Goal: Task Accomplishment & Management: Use online tool/utility

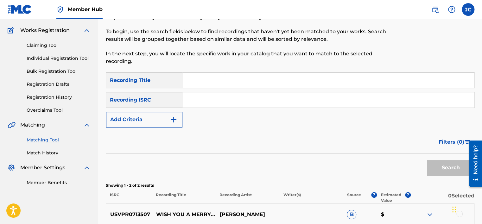
click at [218, 104] on input "Search Form" at bounding box center [327, 99] width 291 height 15
type input "USASX0815703"
click at [427, 160] on button "Search" at bounding box center [450, 168] width 47 height 16
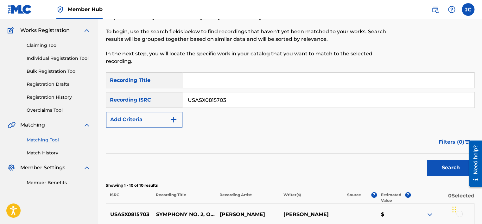
click at [258, 99] on input "USASX0815703" at bounding box center [327, 99] width 291 height 15
paste input "FRPET2001730"
type input "FRPET2001730"
click at [427, 160] on button "Search" at bounding box center [450, 168] width 47 height 16
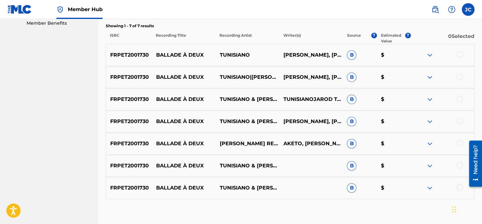
scroll to position [211, 0]
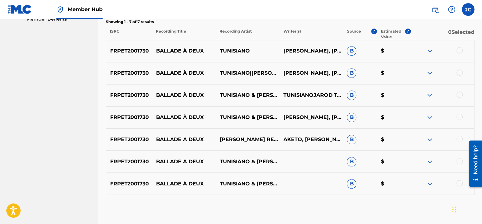
click at [459, 184] on div at bounding box center [459, 183] width 6 height 6
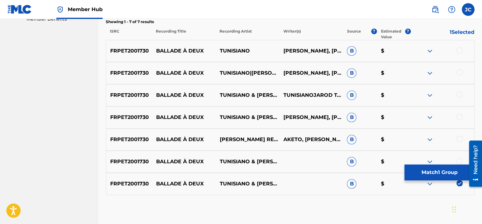
click at [458, 160] on div at bounding box center [459, 161] width 6 height 6
click at [458, 141] on div at bounding box center [459, 139] width 6 height 6
click at [458, 115] on div at bounding box center [459, 117] width 6 height 6
click at [458, 94] on div at bounding box center [459, 94] width 6 height 6
click at [457, 74] on div at bounding box center [459, 72] width 6 height 6
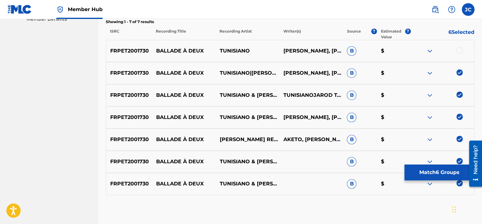
click at [460, 50] on div at bounding box center [459, 50] width 6 height 6
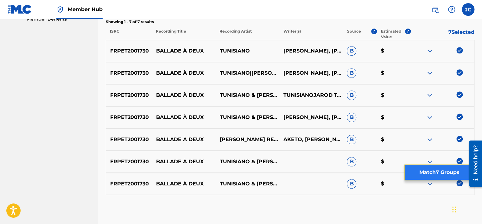
click at [430, 176] on button "Match 7 Groups" at bounding box center [439, 173] width 70 height 16
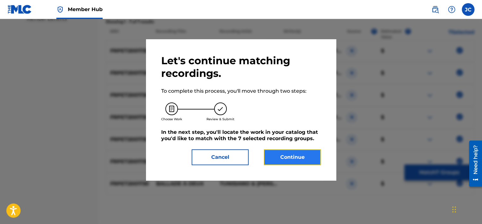
click at [289, 153] on button "Continue" at bounding box center [292, 157] width 57 height 16
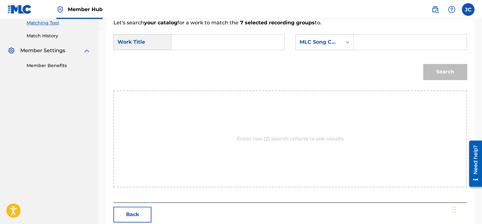
scroll to position [149, 0]
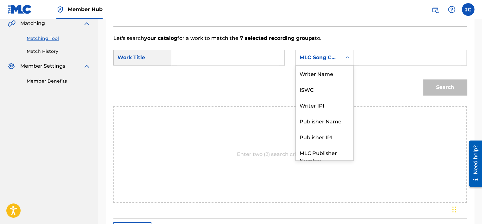
click at [322, 58] on div "MLC Song Code" at bounding box center [318, 58] width 38 height 8
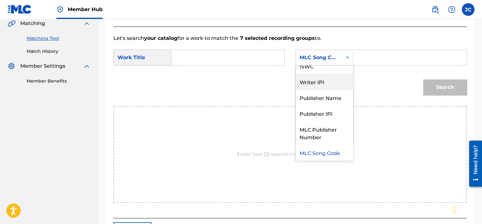
scroll to position [0, 0]
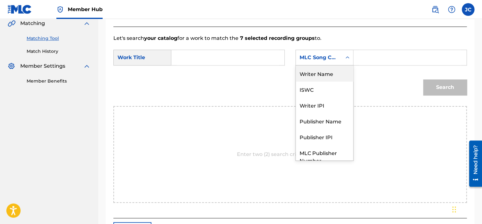
click at [319, 70] on div "Writer Name" at bounding box center [324, 74] width 57 height 16
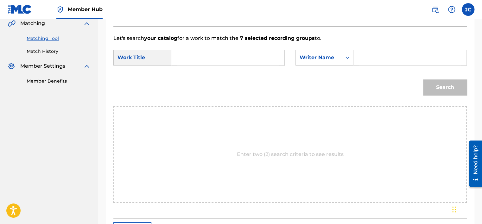
click at [240, 61] on input "Search Form" at bounding box center [228, 57] width 102 height 15
paste input "Ballade à deux"
type input "Ballade à deux"
click at [365, 53] on input "Search Form" at bounding box center [410, 57] width 102 height 15
paste input "Tailame"
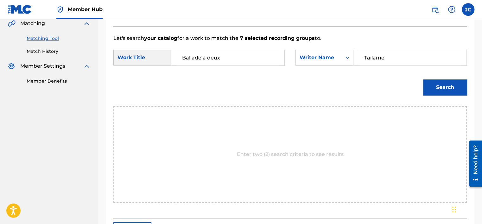
type input "Tailame"
click at [423, 79] on button "Search" at bounding box center [445, 87] width 44 height 16
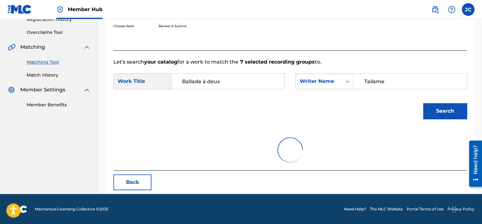
scroll to position [149, 0]
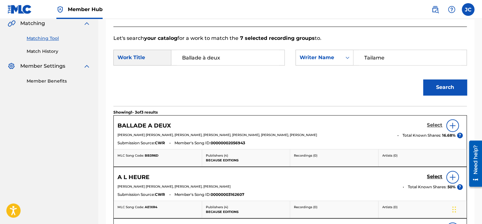
click at [427, 126] on h5 "Select" at bounding box center [435, 125] width 16 height 6
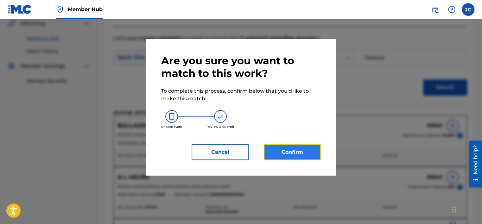
click at [284, 155] on button "Confirm" at bounding box center [292, 152] width 57 height 16
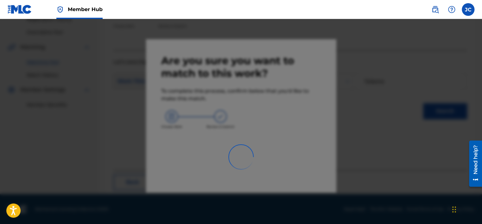
scroll to position [48, 0]
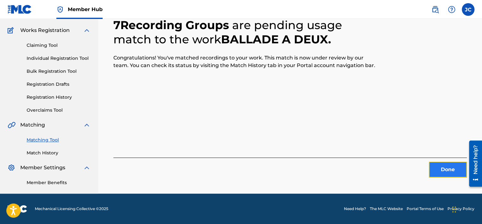
click at [453, 171] on button "Done" at bounding box center [447, 170] width 38 height 16
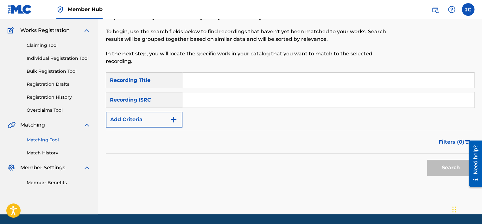
click at [216, 101] on input "Search Form" at bounding box center [327, 99] width 291 height 15
paste input "US3U82400435"
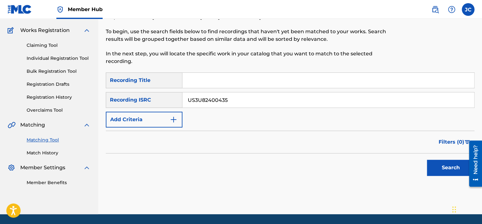
type input "US3U82400435"
click at [427, 160] on button "Search" at bounding box center [450, 168] width 47 height 16
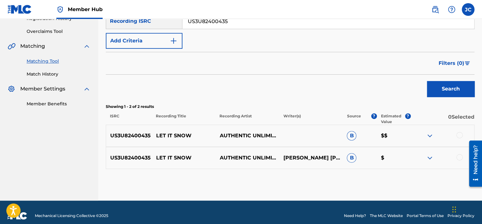
scroll to position [133, 0]
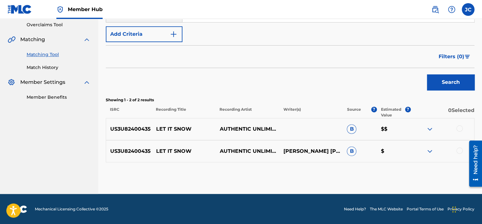
click at [459, 149] on div at bounding box center [459, 150] width 6 height 6
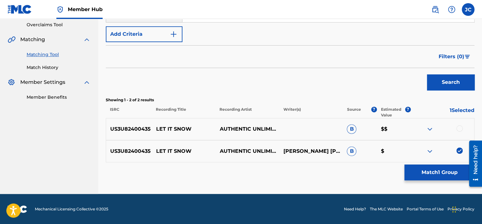
click at [460, 130] on div at bounding box center [459, 128] width 6 height 6
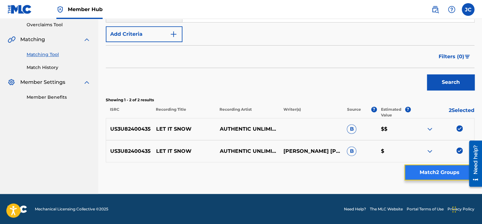
click at [446, 168] on button "Match 2 Groups" at bounding box center [439, 173] width 70 height 16
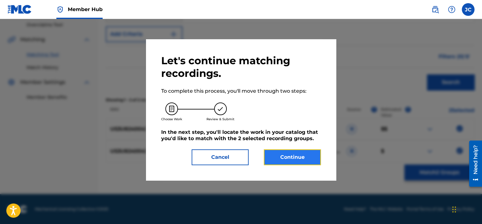
click at [316, 161] on button "Continue" at bounding box center [292, 157] width 57 height 16
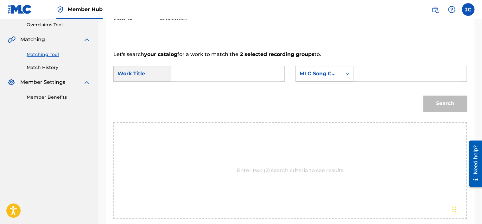
click at [340, 70] on div "MLC Song Code" at bounding box center [319, 74] width 46 height 12
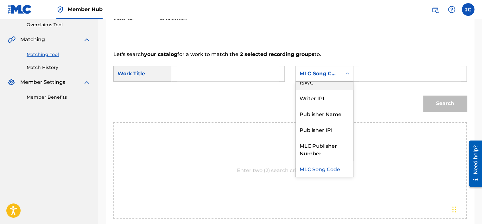
scroll to position [0, 0]
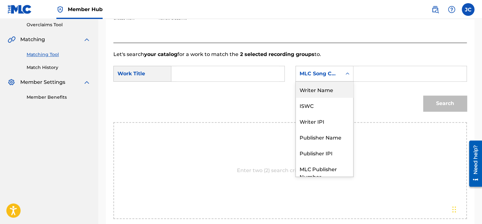
click at [333, 94] on div "Writer Name" at bounding box center [324, 90] width 57 height 16
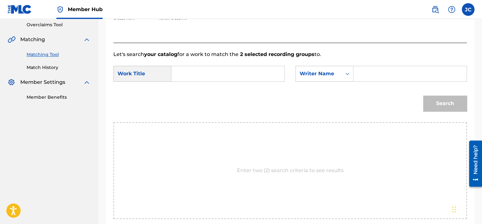
click at [248, 73] on input "Search Form" at bounding box center [228, 73] width 102 height 15
paste input "Let It Snow"
type input "Let It Snow"
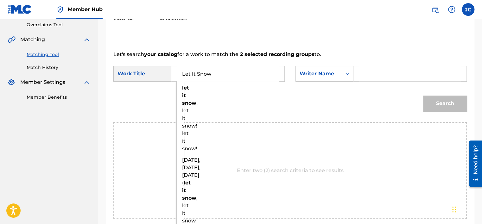
click at [380, 67] on input "Search Form" at bounding box center [410, 73] width 102 height 15
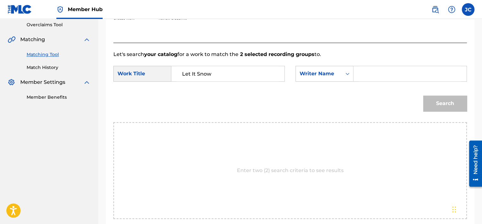
paste input "[PERSON_NAME]"
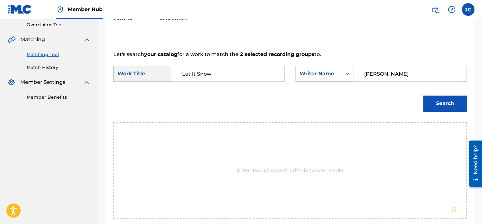
type input "[PERSON_NAME]"
click at [423, 96] on button "Search" at bounding box center [445, 104] width 44 height 16
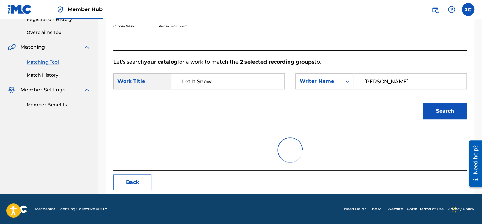
scroll to position [133, 0]
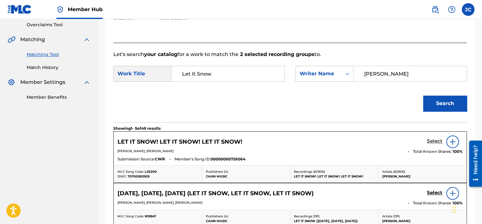
click at [430, 141] on h5 "Select" at bounding box center [435, 141] width 16 height 6
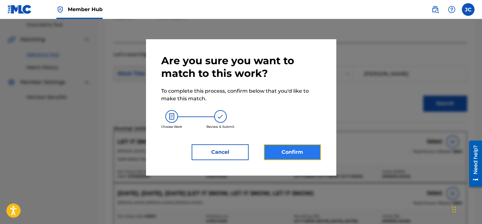
click at [286, 155] on button "Confirm" at bounding box center [292, 152] width 57 height 16
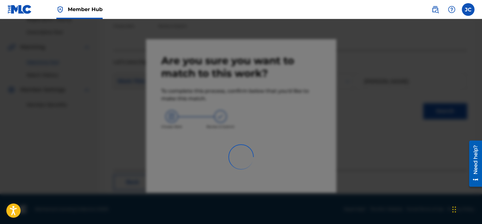
scroll to position [48, 0]
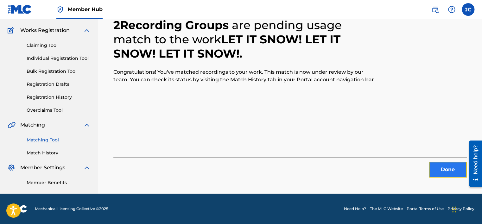
click at [440, 172] on button "Done" at bounding box center [447, 170] width 38 height 16
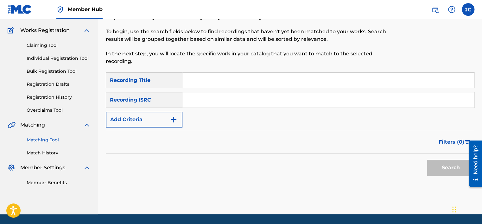
click at [237, 107] on input "Search Form" at bounding box center [327, 99] width 291 height 15
paste input "TCAGK2202142"
type input "TCAGK2202142"
click at [427, 160] on button "Search" at bounding box center [450, 168] width 47 height 16
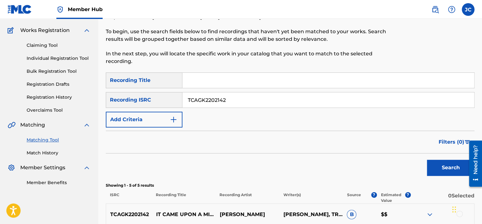
scroll to position [200, 0]
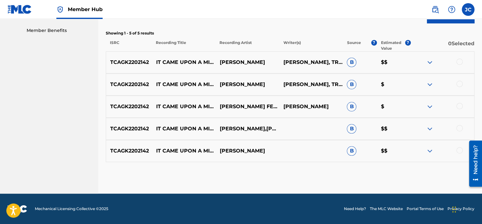
click at [459, 149] on div at bounding box center [459, 150] width 6 height 6
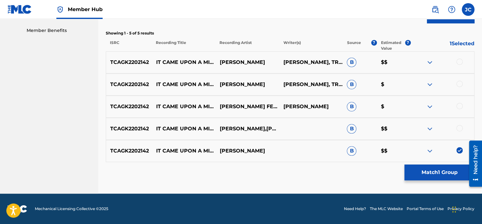
click at [459, 132] on div at bounding box center [442, 129] width 64 height 8
click at [458, 127] on div at bounding box center [459, 128] width 6 height 6
click at [459, 110] on div "TCAGK2202142 IT CAME UPON A MIDNIGHT CLEAR / HAPPY HOLIDAY [PERSON_NAME] FEAT. …" at bounding box center [290, 107] width 368 height 22
click at [459, 104] on div at bounding box center [459, 106] width 6 height 6
click at [458, 82] on div at bounding box center [459, 84] width 6 height 6
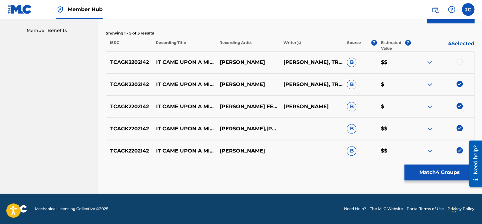
click at [459, 62] on div at bounding box center [459, 62] width 6 height 6
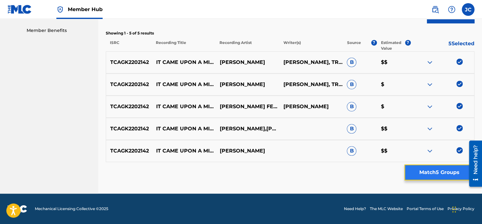
click at [435, 173] on button "Match 5 Groups" at bounding box center [439, 173] width 70 height 16
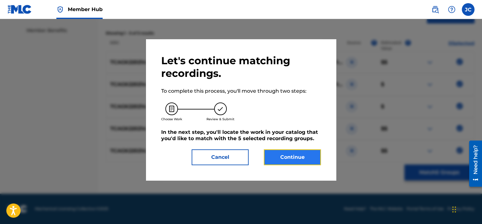
click at [291, 157] on button "Continue" at bounding box center [292, 157] width 57 height 16
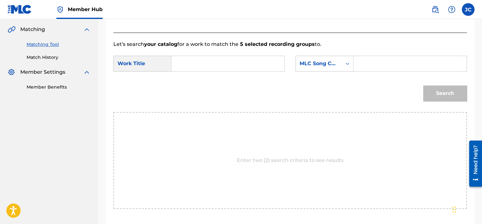
scroll to position [143, 0]
click at [332, 65] on div "MLC Song Code" at bounding box center [318, 64] width 38 height 8
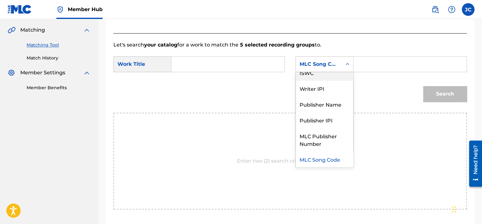
scroll to position [0, 0]
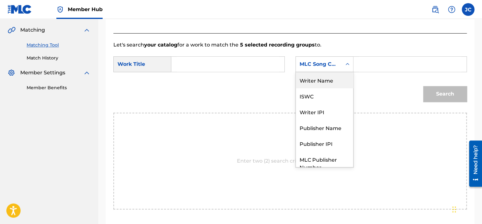
click at [330, 82] on div "Writer Name" at bounding box center [324, 80] width 57 height 16
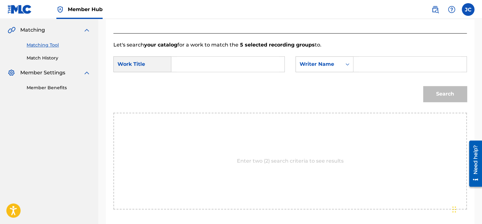
click at [238, 64] on input "Search Form" at bounding box center [228, 64] width 102 height 15
paste input "It Came Upon a Midnight Clear / Happy Holiday"
type input "It Came Upon a Midnight Clear / Happy Holiday"
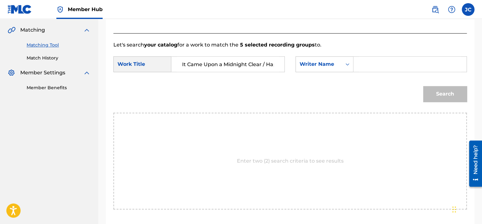
click at [364, 63] on input "Search Form" at bounding box center [410, 64] width 102 height 15
paste input "[GEOGRAPHIC_DATA]"
type input "[GEOGRAPHIC_DATA]"
click at [423, 86] on button "Search" at bounding box center [445, 94] width 44 height 16
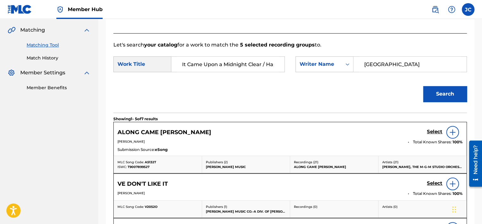
scroll to position [0, 30]
drag, startPoint x: 215, startPoint y: 61, endPoint x: 290, endPoint y: 69, distance: 74.8
click at [290, 69] on div "SearchWithCriteria99497eef-375d-40ca-87ba-a8d4f903172c Work Title It Came Upon …" at bounding box center [289, 66] width 353 height 20
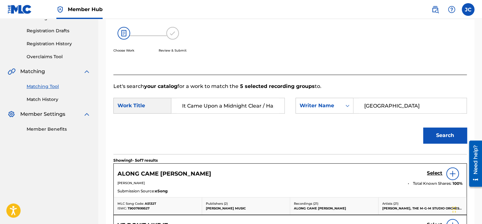
scroll to position [102, 0]
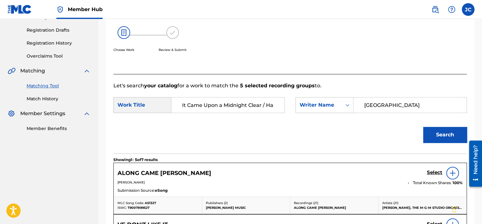
drag, startPoint x: 476, startPoint y: 46, endPoint x: 479, endPoint y: 56, distance: 10.1
click at [479, 56] on div "Match Usage - Select Work In this step, you will locate the work you'd like to …" at bounding box center [290, 194] width 384 height 523
drag, startPoint x: 481, startPoint y: 53, endPoint x: 484, endPoint y: 68, distance: 15.3
click at [481, 68] on html "Accessibility Screen-Reader Guide, Feedback, and Issue Reporting | New window 0…" at bounding box center [241, 10] width 482 height 224
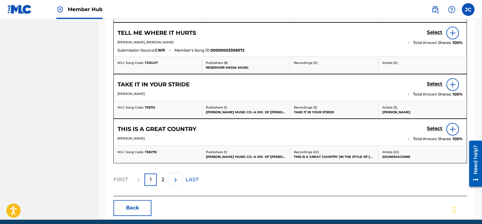
scroll to position [363, 0]
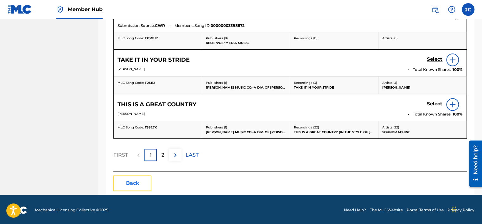
click at [125, 184] on button "Back" at bounding box center [132, 183] width 38 height 16
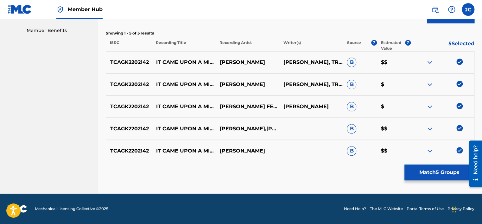
click at [462, 151] on img at bounding box center [459, 150] width 6 height 6
click at [459, 126] on img at bounding box center [459, 128] width 6 height 6
click at [458, 105] on img at bounding box center [459, 106] width 6 height 6
click at [459, 85] on img at bounding box center [459, 84] width 6 height 6
click at [460, 62] on img at bounding box center [459, 62] width 6 height 6
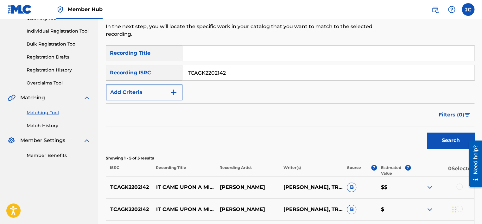
scroll to position [73, 0]
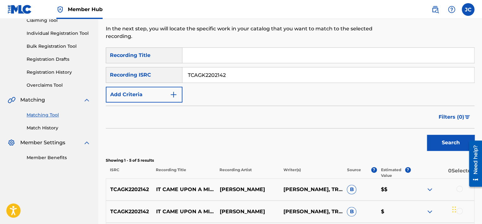
click at [301, 78] on input "TCAGK2202142" at bounding box center [327, 74] width 291 height 15
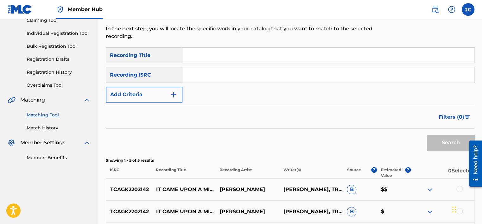
paste input "USSM10900277"
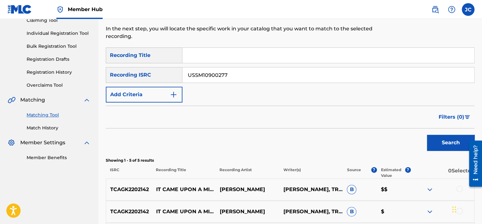
type input "USSM10900277"
click at [427, 135] on button "Search" at bounding box center [450, 143] width 47 height 16
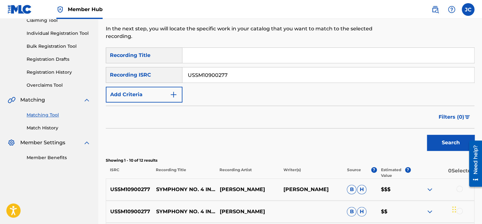
click at [228, 78] on input "USSM10900277" at bounding box center [327, 74] width 291 height 15
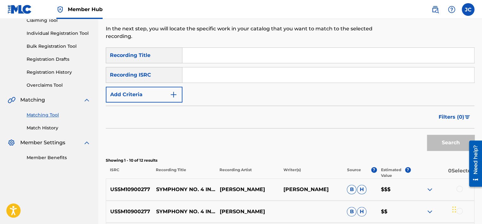
paste input "GBAJC0405119"
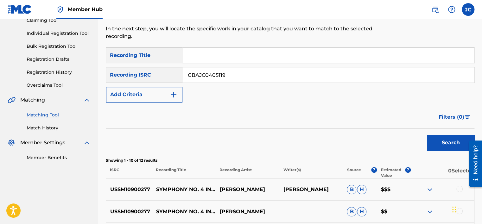
type input "GBAJC0405119"
click at [427, 135] on button "Search" at bounding box center [450, 143] width 47 height 16
click at [305, 80] on input "GBAJC0405119" at bounding box center [327, 74] width 291 height 15
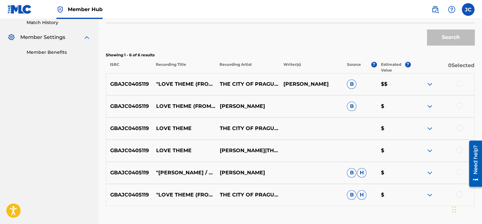
scroll to position [222, 0]
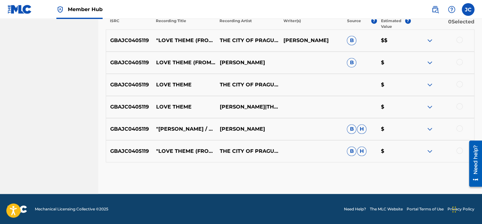
click at [458, 150] on div at bounding box center [459, 150] width 6 height 6
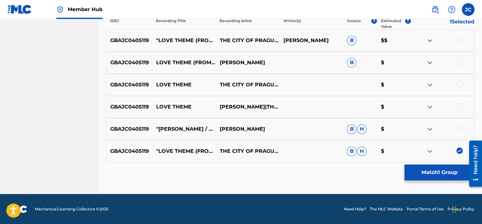
click at [459, 132] on div at bounding box center [442, 129] width 64 height 8
click at [458, 129] on div at bounding box center [459, 128] width 6 height 6
click at [460, 105] on div at bounding box center [459, 106] width 6 height 6
click at [459, 84] on div at bounding box center [459, 84] width 6 height 6
click at [459, 63] on div at bounding box center [459, 62] width 6 height 6
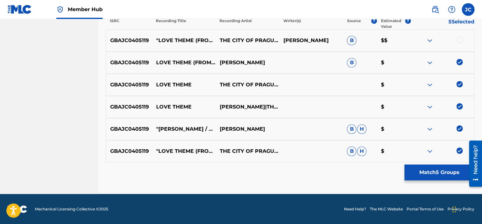
click at [459, 37] on div at bounding box center [459, 40] width 6 height 6
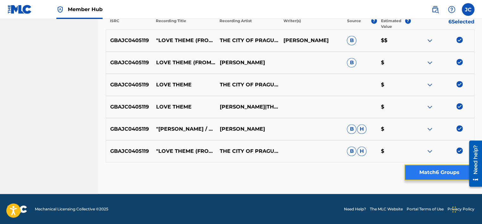
click at [438, 172] on button "Match 6 Groups" at bounding box center [439, 173] width 70 height 16
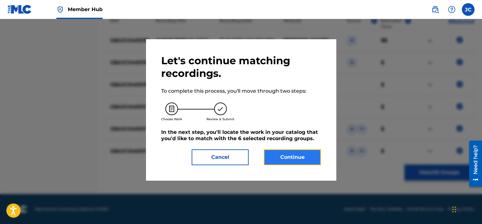
click at [303, 162] on button "Continue" at bounding box center [292, 157] width 57 height 16
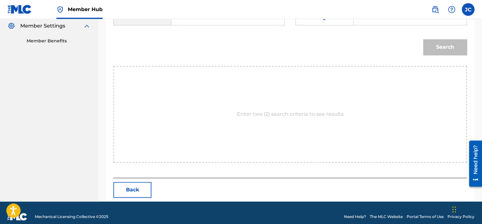
scroll to position [197, 0]
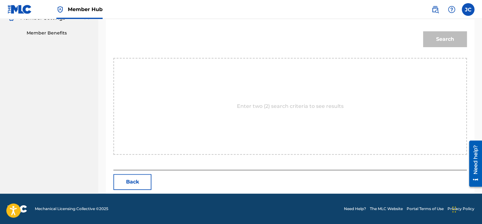
click at [475, 113] on div "Match Usage - Select Work In this step, you will locate the work you'd like to …" at bounding box center [290, 15] width 384 height 356
drag, startPoint x: 481, startPoint y: 124, endPoint x: 481, endPoint y: 101, distance: 23.1
click at [481, 101] on div "Match Usage - Select Work In this step, you will locate the work you'd like to …" at bounding box center [290, 15] width 384 height 356
drag, startPoint x: 481, startPoint y: 101, endPoint x: 469, endPoint y: 78, distance: 25.8
click at [469, 78] on div "Match Usage - Select Work In this step, you will locate the work you'd like to …" at bounding box center [290, 23] width 368 height 340
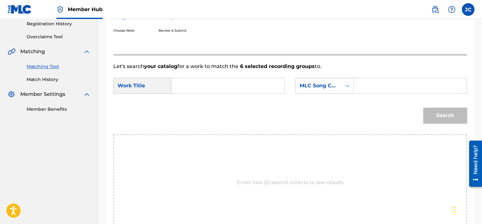
scroll to position [116, 0]
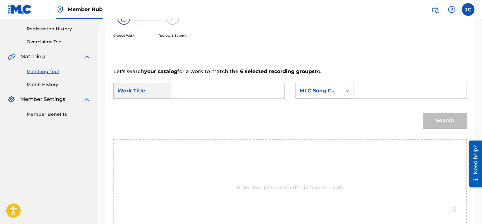
click at [328, 92] on div "MLC Song Code" at bounding box center [318, 91] width 38 height 8
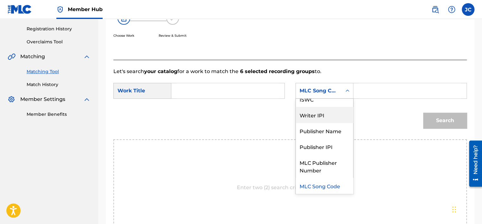
scroll to position [0, 0]
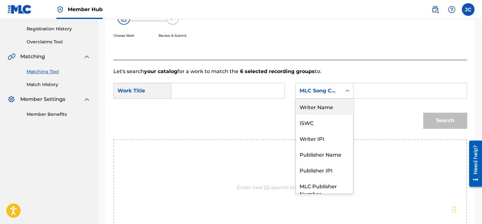
click at [326, 109] on div "Writer Name" at bounding box center [324, 107] width 57 height 16
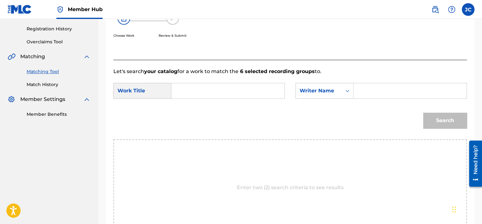
click at [227, 86] on input "Search Form" at bounding box center [228, 90] width 102 height 15
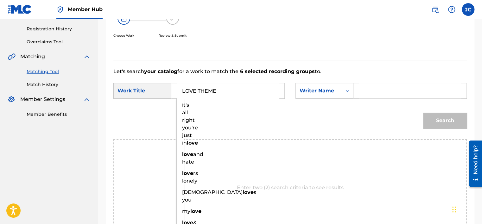
type input "LOVE THEME"
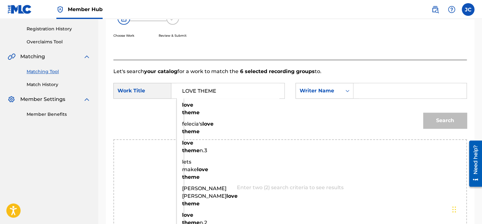
click at [370, 92] on input "Search Form" at bounding box center [410, 90] width 102 height 15
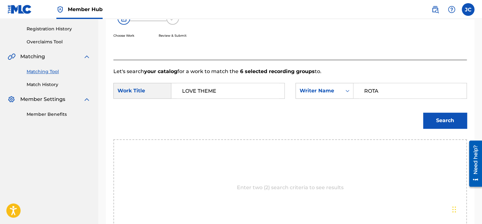
type input "ROTA"
click at [423, 113] on button "Search" at bounding box center [445, 121] width 44 height 16
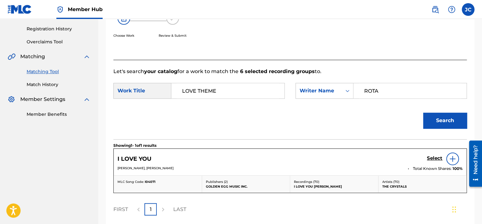
click at [208, 93] on input "LOVE THEME" at bounding box center [228, 90] width 102 height 15
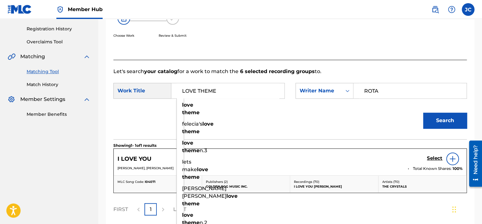
paste input "ove Theme - From "[PERSON_NAME] and [PERSON_NAME]""
type input "Love Theme - From "[PERSON_NAME] and [PERSON_NAME]""
click at [423, 113] on button "Search" at bounding box center [445, 121] width 44 height 16
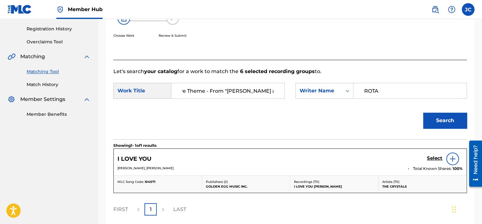
scroll to position [171, 0]
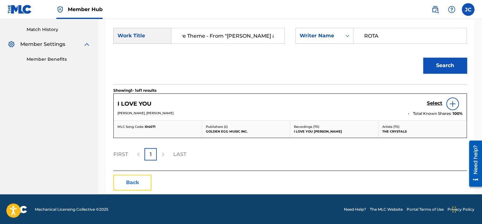
click at [141, 181] on button "Back" at bounding box center [132, 183] width 38 height 16
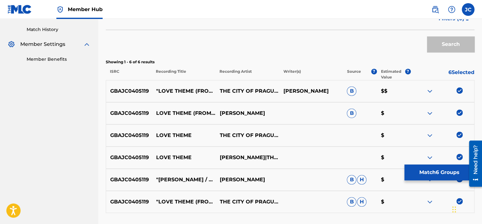
scroll to position [222, 0]
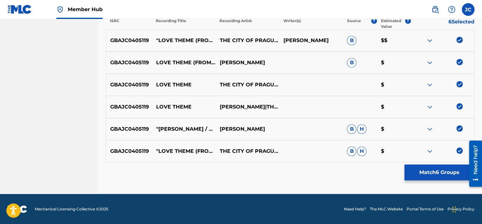
click at [459, 150] on img at bounding box center [459, 150] width 6 height 6
click at [458, 125] on img at bounding box center [459, 128] width 6 height 6
click at [458, 106] on img at bounding box center [459, 106] width 6 height 6
click at [458, 85] on img at bounding box center [459, 84] width 6 height 6
click at [459, 62] on img at bounding box center [459, 62] width 6 height 6
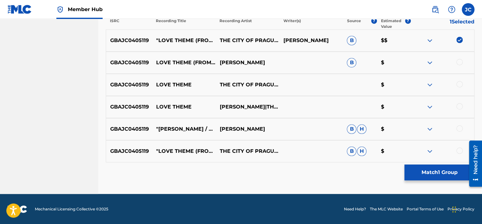
click at [459, 41] on img at bounding box center [459, 40] width 6 height 6
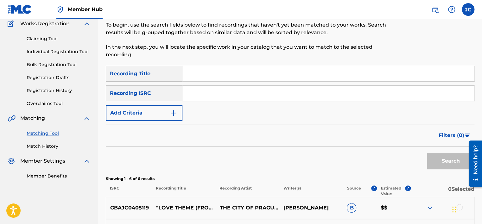
scroll to position [53, 0]
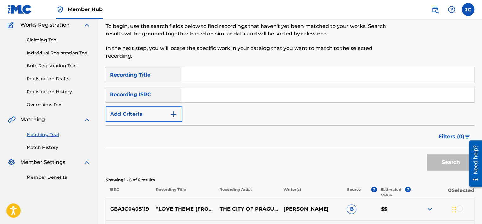
click at [202, 89] on input "Search Form" at bounding box center [327, 94] width 291 height 15
paste input "IL4431300213"
type input "IL4431300213"
click at [427, 154] on button "Search" at bounding box center [450, 162] width 47 height 16
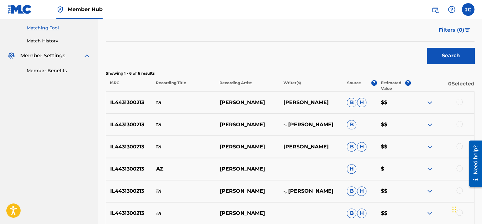
scroll to position [222, 0]
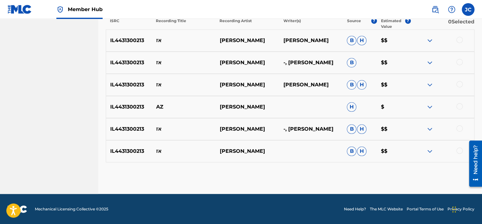
click at [459, 148] on div at bounding box center [459, 150] width 6 height 6
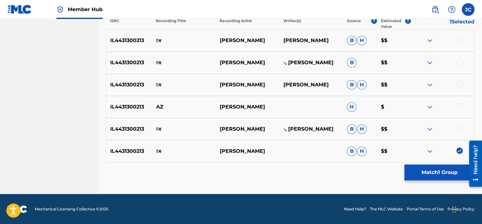
click at [458, 130] on div at bounding box center [459, 128] width 6 height 6
click at [459, 105] on div at bounding box center [459, 106] width 6 height 6
click at [459, 84] on div at bounding box center [459, 84] width 6 height 6
click at [458, 62] on div at bounding box center [459, 62] width 6 height 6
click at [459, 42] on div at bounding box center [459, 40] width 6 height 6
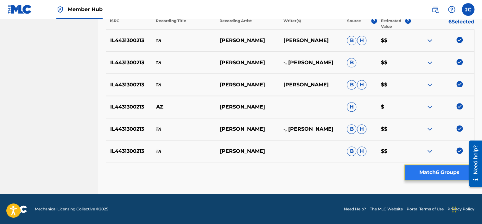
click at [448, 173] on button "Match 6 Groups" at bounding box center [439, 173] width 70 height 16
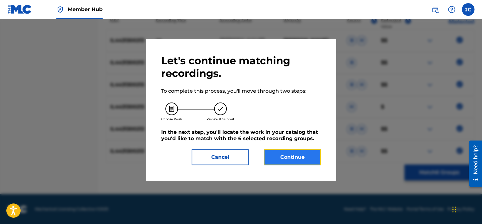
click at [285, 154] on button "Continue" at bounding box center [292, 157] width 57 height 16
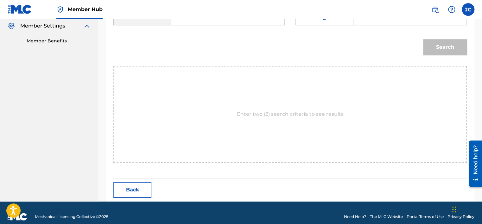
scroll to position [197, 0]
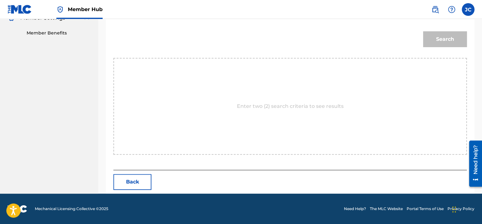
drag, startPoint x: 481, startPoint y: 113, endPoint x: 482, endPoint y: 106, distance: 6.5
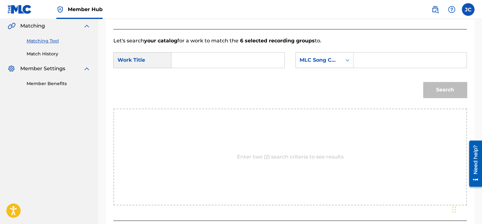
scroll to position [145, 0]
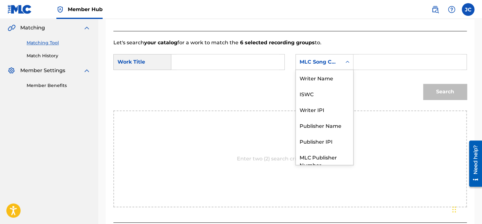
click at [304, 56] on div "MLC Song Code" at bounding box center [319, 62] width 46 height 12
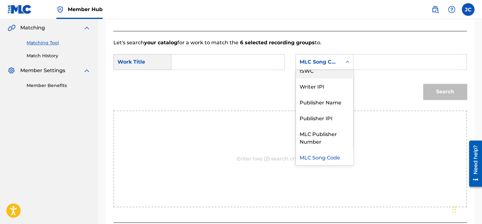
scroll to position [0, 0]
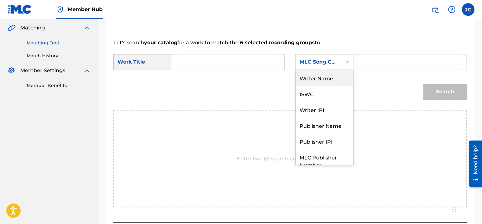
click at [331, 80] on div "Writer Name" at bounding box center [324, 78] width 57 height 16
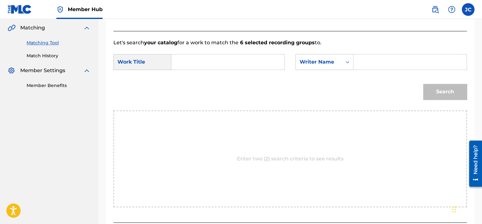
click at [272, 65] on input "Search Form" at bounding box center [228, 61] width 102 height 15
paste input "אז"
type input "אז"
click at [372, 66] on input "Search Form" at bounding box center [410, 61] width 102 height 15
paste input "Amedi"
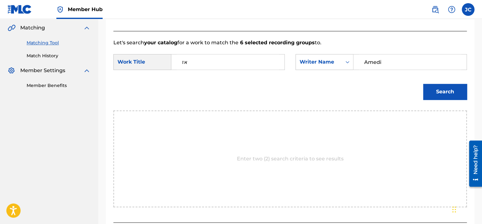
type input "Amedi"
click at [423, 84] on button "Search" at bounding box center [445, 92] width 44 height 16
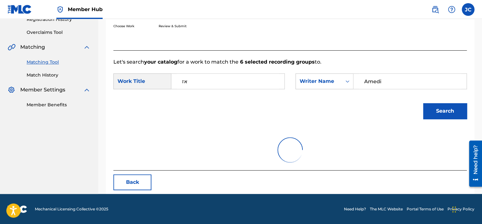
scroll to position [99, 0]
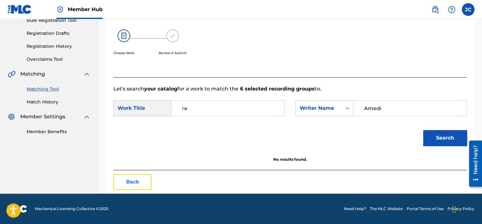
click at [140, 182] on button "Back" at bounding box center [132, 182] width 38 height 16
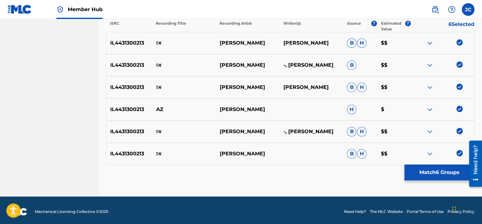
scroll to position [222, 0]
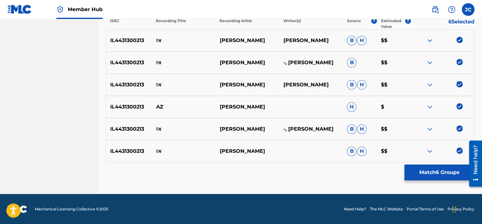
click at [459, 150] on img at bounding box center [459, 150] width 6 height 6
click at [459, 125] on img at bounding box center [459, 128] width 6 height 6
click at [459, 105] on img at bounding box center [459, 106] width 6 height 6
click at [458, 84] on img at bounding box center [459, 84] width 6 height 6
click at [459, 62] on img at bounding box center [459, 62] width 6 height 6
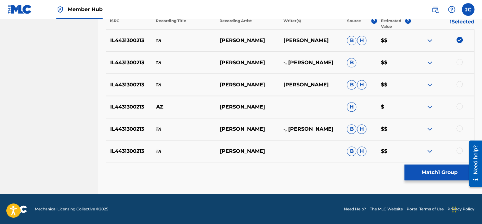
click at [458, 40] on img at bounding box center [459, 40] width 6 height 6
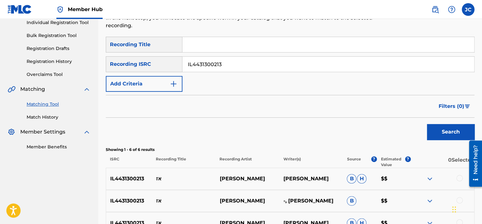
scroll to position [82, 0]
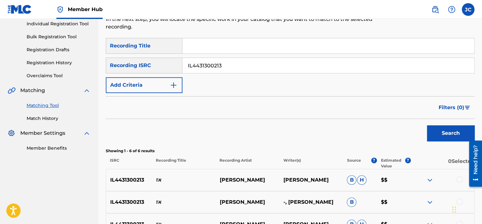
click at [375, 72] on input "IL4431300213" at bounding box center [327, 65] width 291 height 15
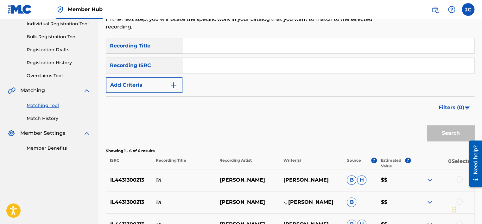
paste input "USYBL1901666"
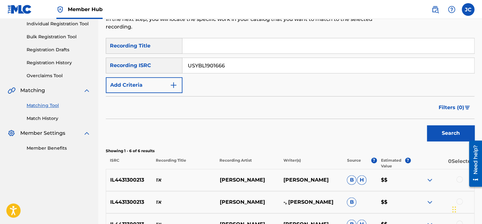
type input "USYBL1901666"
click at [427, 125] on button "Search" at bounding box center [450, 133] width 47 height 16
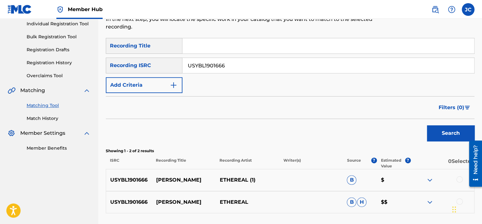
click at [218, 62] on input "USYBL1901666" at bounding box center [327, 65] width 291 height 15
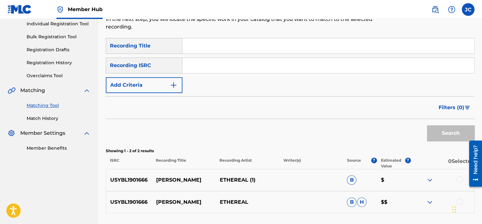
paste input "NLA508201003"
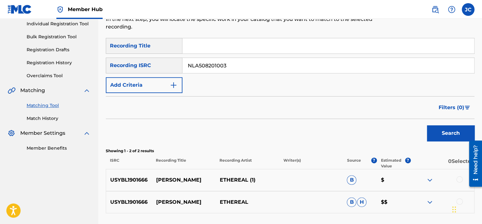
type input "NLA508201003"
click at [427, 125] on button "Search" at bounding box center [450, 133] width 47 height 16
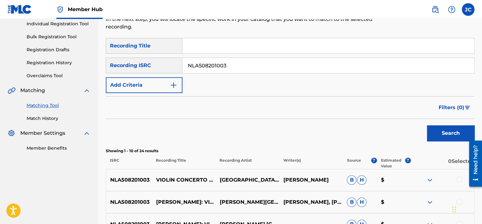
click at [230, 67] on input "NLA508201003" at bounding box center [327, 65] width 291 height 15
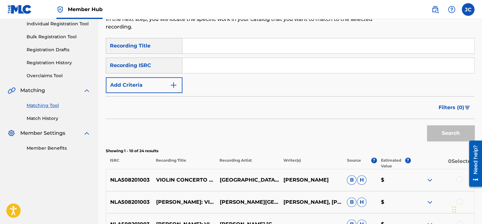
paste input "USVIC0115219"
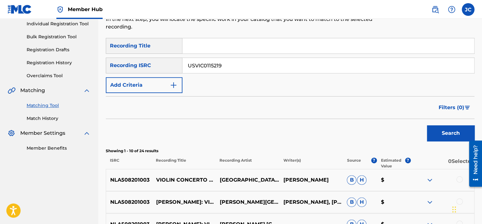
type input "USVIC0115219"
click at [427, 125] on button "Search" at bounding box center [450, 133] width 47 height 16
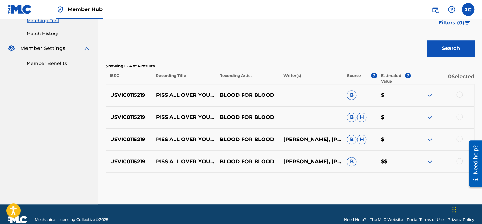
scroll to position [178, 0]
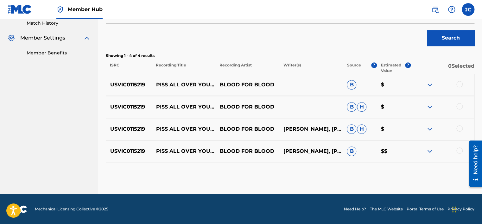
click at [459, 150] on div at bounding box center [459, 150] width 6 height 6
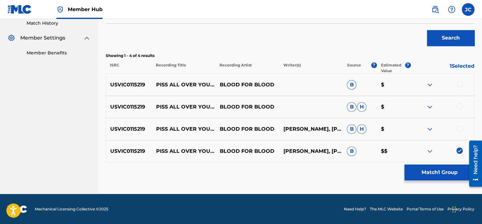
click at [457, 128] on div at bounding box center [459, 128] width 6 height 6
click at [457, 105] on div at bounding box center [459, 106] width 6 height 6
click at [460, 84] on div at bounding box center [459, 84] width 6 height 6
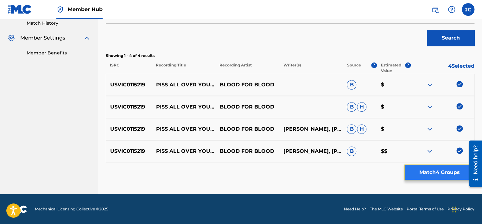
click at [434, 169] on button "Match 4 Groups" at bounding box center [439, 173] width 70 height 16
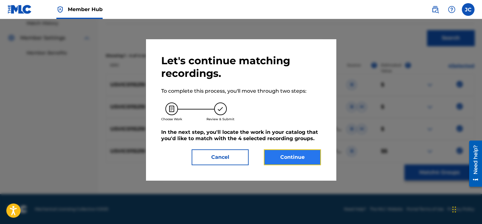
click at [275, 154] on button "Continue" at bounding box center [292, 157] width 57 height 16
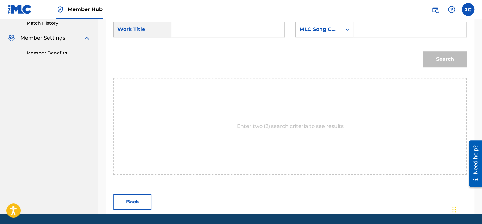
click at [318, 28] on div "MLC Song Code" at bounding box center [318, 30] width 38 height 8
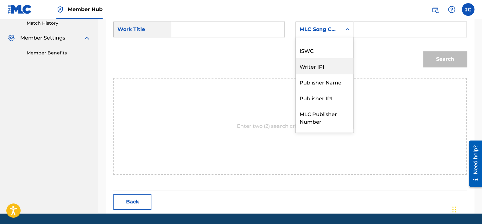
scroll to position [0, 0]
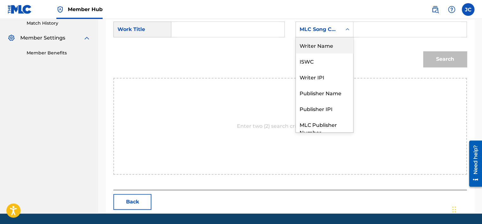
click at [337, 44] on div "Writer Name" at bounding box center [324, 45] width 57 height 16
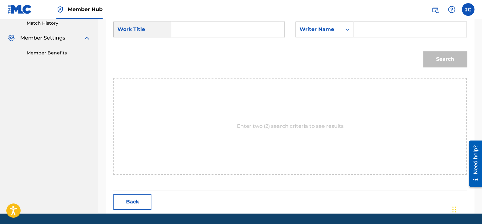
click at [226, 33] on input "Search Form" at bounding box center [228, 29] width 102 height 15
paste input "Piss All Over Your Hope And Dreams"
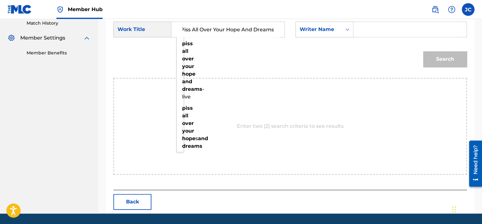
type input "Piss All Over Your Hope And Dreams"
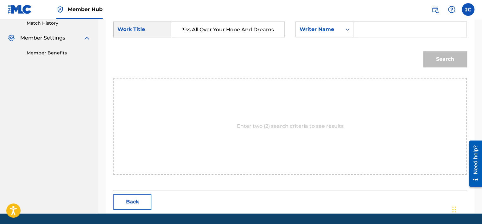
scroll to position [0, 0]
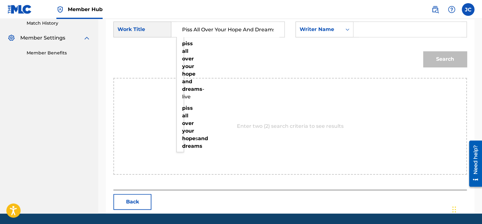
click at [375, 24] on input "Search Form" at bounding box center [410, 29] width 102 height 15
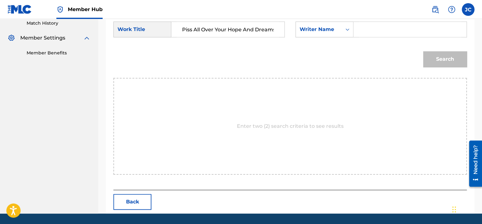
paste input "[PERSON_NAME]"
click at [423, 51] on button "Search" at bounding box center [445, 59] width 44 height 16
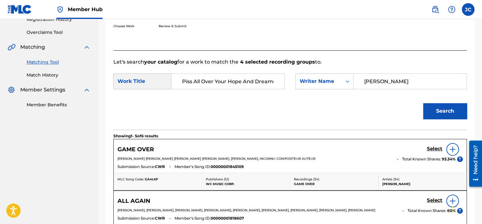
scroll to position [178, 0]
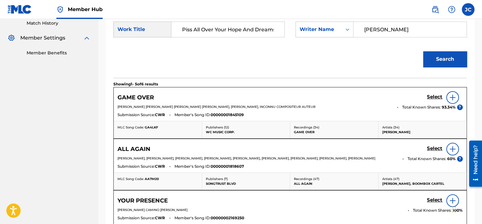
click at [401, 32] on input "[PERSON_NAME]" at bounding box center [410, 29] width 102 height 15
paste input "[PERSON_NAME]"
type input "[PERSON_NAME]"
click at [423, 51] on button "Search" at bounding box center [445, 59] width 44 height 16
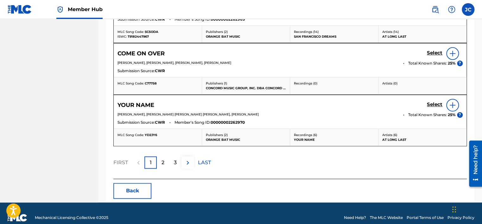
scroll to position [384, 0]
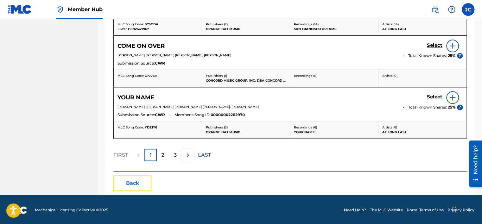
click at [147, 179] on button "Back" at bounding box center [132, 183] width 38 height 16
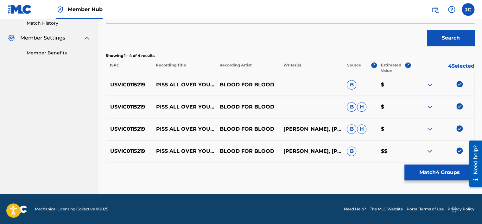
click at [459, 147] on img at bounding box center [459, 150] width 6 height 6
click at [459, 128] on img at bounding box center [459, 128] width 6 height 6
click at [459, 105] on img at bounding box center [459, 106] width 6 height 6
click at [459, 84] on img at bounding box center [459, 84] width 6 height 6
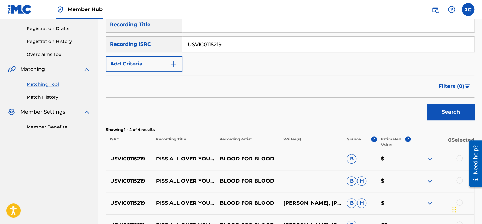
scroll to position [74, 0]
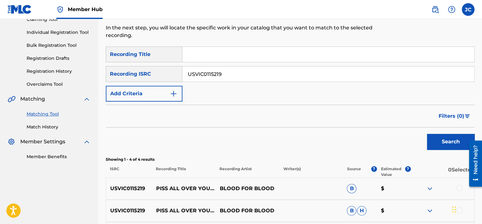
click at [337, 71] on input "USVIC0115219" at bounding box center [327, 73] width 291 height 15
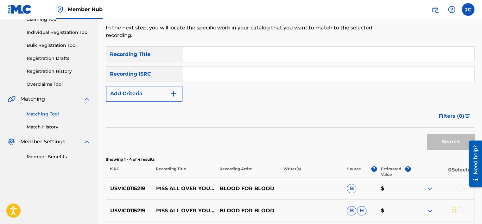
paste input "US58L1765902"
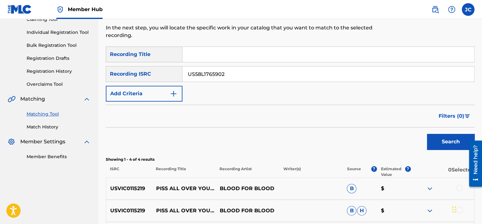
type input "US58L1765902"
click at [427, 134] on button "Search" at bounding box center [450, 142] width 47 height 16
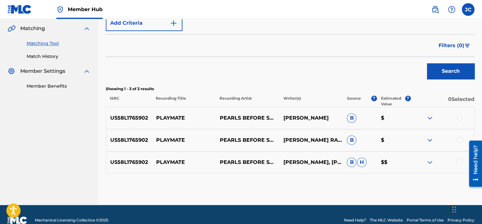
scroll to position [156, 0]
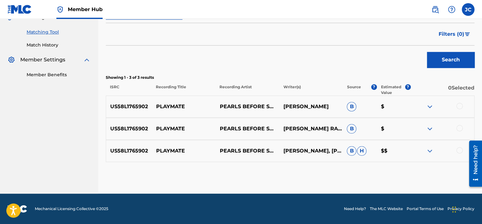
click at [460, 148] on div at bounding box center [459, 150] width 6 height 6
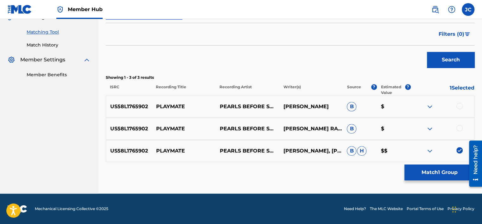
click at [459, 128] on div at bounding box center [459, 128] width 6 height 6
click at [460, 105] on div at bounding box center [459, 106] width 6 height 6
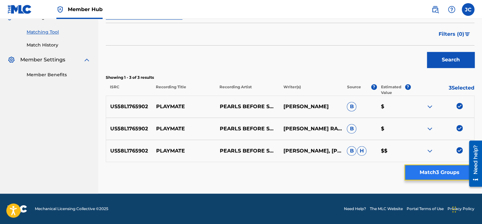
click at [442, 167] on button "Match 3 Groups" at bounding box center [439, 173] width 70 height 16
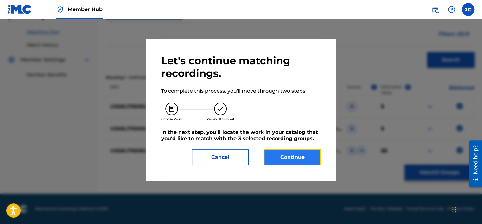
click at [311, 157] on button "Continue" at bounding box center [292, 157] width 57 height 16
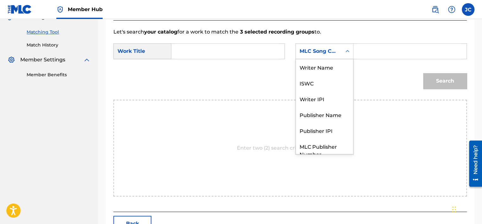
click at [328, 54] on div "MLC Song Code" at bounding box center [318, 51] width 38 height 8
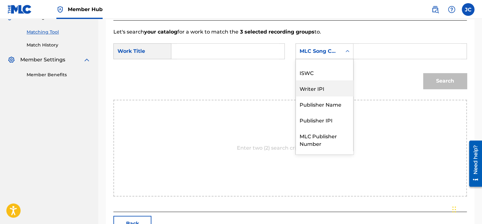
scroll to position [0, 0]
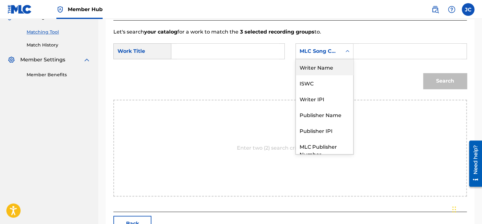
click at [330, 68] on div "Writer Name" at bounding box center [324, 67] width 57 height 16
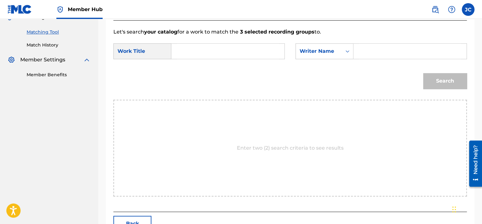
click at [234, 51] on input "Search Form" at bounding box center [228, 51] width 102 height 15
paste input "Playmate"
type input "Playmate"
click at [377, 47] on input "Search Form" at bounding box center [410, 51] width 102 height 15
paste input "[PERSON_NAME]"
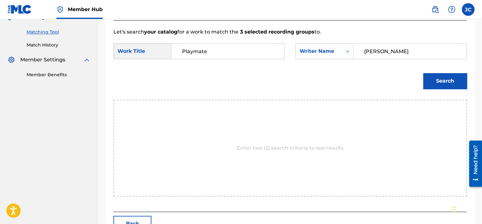
click at [423, 73] on button "Search" at bounding box center [445, 81] width 44 height 16
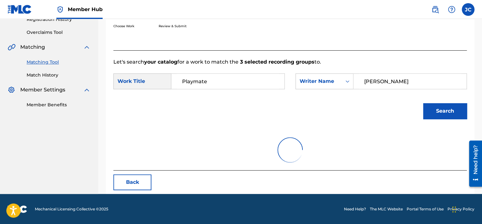
scroll to position [99, 0]
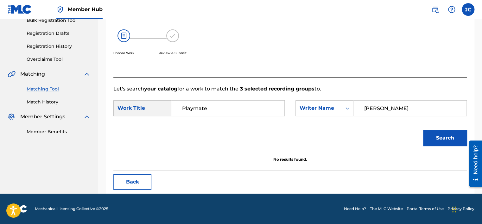
click at [386, 106] on input "[PERSON_NAME]" at bounding box center [410, 108] width 102 height 15
paste input "[PERSON_NAME]"
click at [423, 130] on button "Search" at bounding box center [445, 138] width 44 height 16
click at [382, 104] on input "[PERSON_NAME]" at bounding box center [410, 108] width 102 height 15
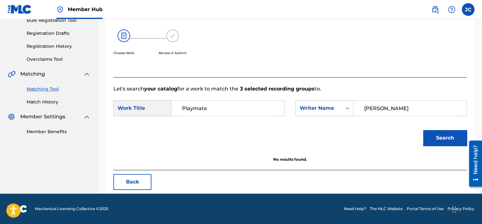
click at [382, 104] on input "[PERSON_NAME]" at bounding box center [410, 108] width 102 height 15
paste input "[PERSON_NAME]"
click at [423, 130] on button "Search" at bounding box center [445, 138] width 44 height 16
click at [388, 103] on input "[PERSON_NAME]" at bounding box center [410, 108] width 102 height 15
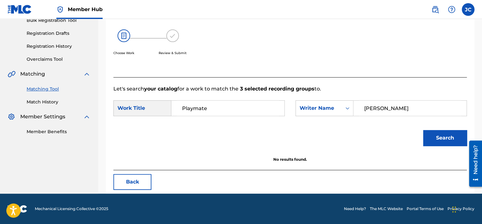
paste input "Harley"
type input "Harley"
click at [423, 130] on button "Search" at bounding box center [445, 138] width 44 height 16
click at [129, 183] on button "Back" at bounding box center [132, 182] width 38 height 16
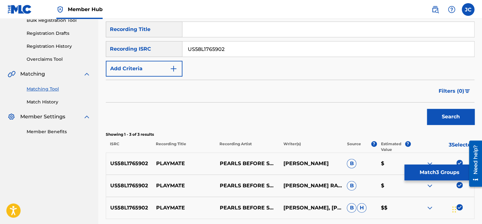
scroll to position [156, 0]
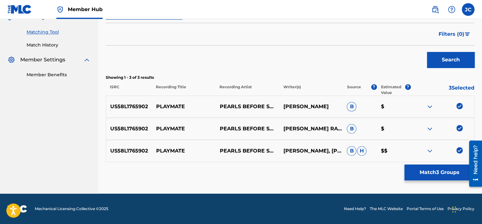
click at [458, 151] on img at bounding box center [459, 150] width 6 height 6
click at [457, 125] on img at bounding box center [459, 128] width 6 height 6
click at [459, 104] on img at bounding box center [459, 106] width 6 height 6
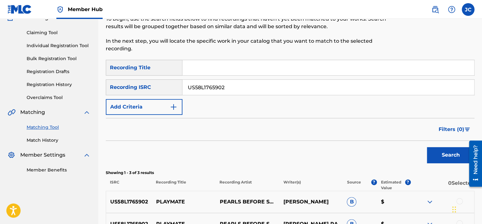
scroll to position [58, 0]
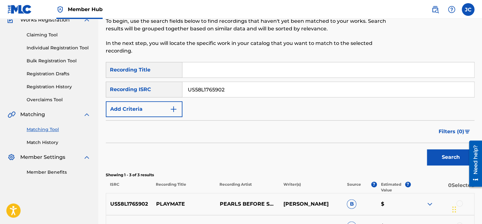
click at [343, 86] on input "US58L1765902" at bounding box center [327, 89] width 291 height 15
paste input "MXF360737813"
type input "MXF360737813"
click at [427, 149] on button "Search" at bounding box center [450, 157] width 47 height 16
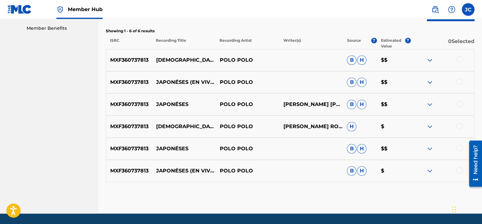
scroll to position [222, 0]
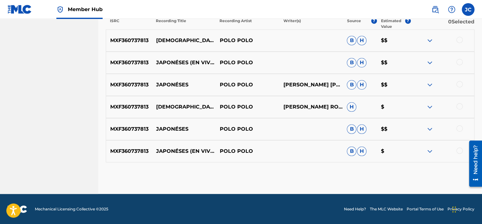
click at [459, 150] on div at bounding box center [459, 150] width 6 height 6
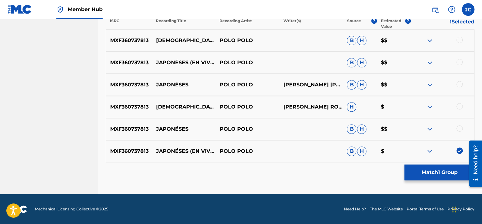
click at [457, 127] on div at bounding box center [459, 128] width 6 height 6
click at [458, 109] on div at bounding box center [459, 106] width 6 height 6
click at [458, 85] on div at bounding box center [459, 84] width 6 height 6
click at [459, 61] on div at bounding box center [459, 62] width 6 height 6
click at [459, 40] on div at bounding box center [459, 40] width 6 height 6
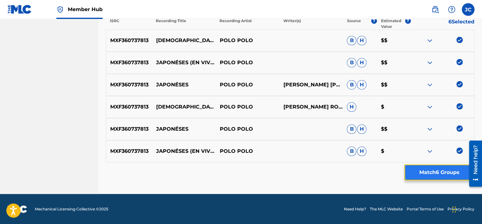
click at [445, 174] on button "Match 6 Groups" at bounding box center [439, 173] width 70 height 16
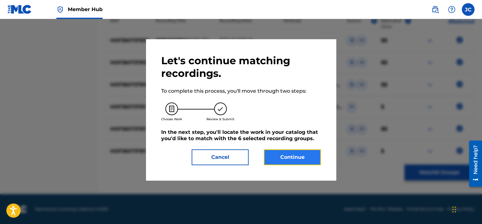
click at [289, 158] on button "Continue" at bounding box center [292, 157] width 57 height 16
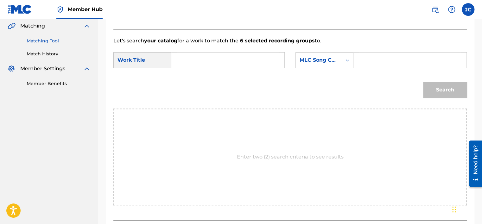
scroll to position [126, 0]
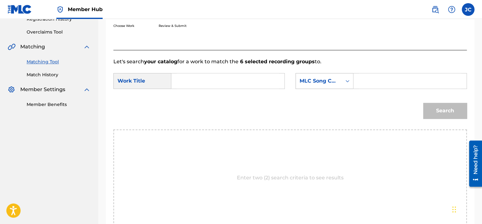
click at [332, 85] on div "MLC Song Code" at bounding box center [319, 81] width 46 height 12
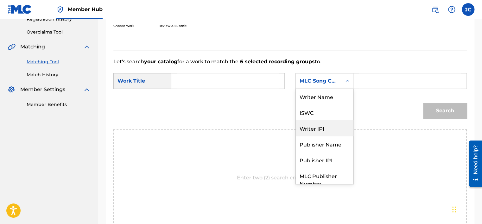
scroll to position [0, 0]
click at [326, 100] on div "Writer Name" at bounding box center [324, 97] width 57 height 16
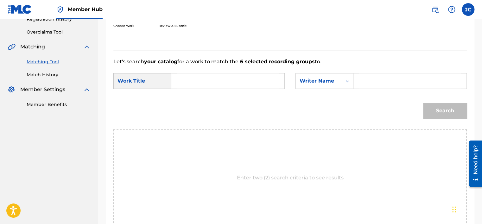
click at [250, 78] on input "Search Form" at bounding box center [228, 80] width 102 height 15
paste input "[DEMOGRAPHIC_DATA]"
type input "[DEMOGRAPHIC_DATA]"
click at [367, 74] on input "Search Form" at bounding box center [410, 80] width 102 height 15
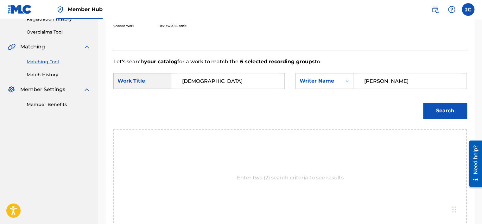
click at [423, 103] on button "Search" at bounding box center [445, 111] width 44 height 16
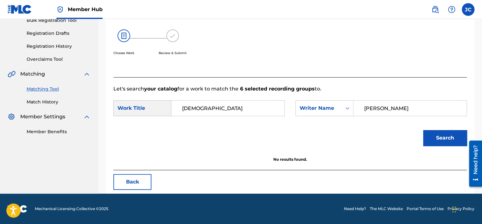
scroll to position [99, 0]
click at [376, 109] on input "[PERSON_NAME]" at bounding box center [410, 108] width 102 height 15
click at [423, 130] on button "Search" at bounding box center [445, 138] width 44 height 16
click at [374, 110] on input "[PERSON_NAME]" at bounding box center [410, 108] width 102 height 15
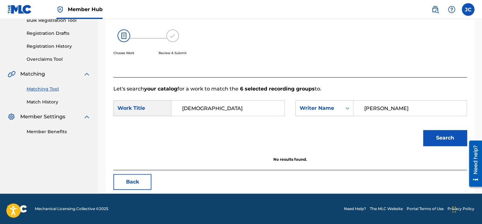
click at [374, 110] on input "[PERSON_NAME]" at bounding box center [410, 108] width 102 height 15
type input "[PERSON_NAME]"
click at [423, 130] on button "Search" at bounding box center [445, 138] width 44 height 16
click at [138, 178] on button "Back" at bounding box center [132, 182] width 38 height 16
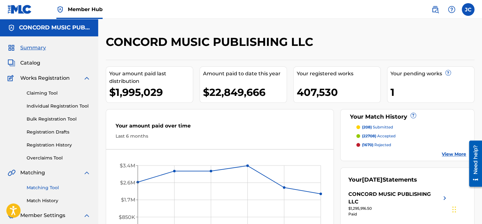
click at [41, 186] on link "Matching Tool" at bounding box center [59, 187] width 64 height 7
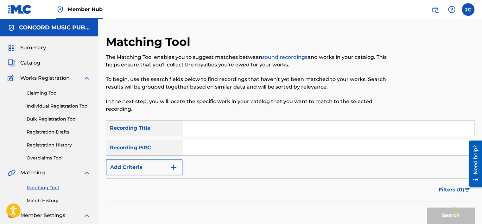
click at [196, 143] on input "Search Form" at bounding box center [327, 147] width 291 height 15
paste input "QM6MZ1473019"
type input "QM6MZ1473019"
click at [427, 208] on button "Search" at bounding box center [450, 216] width 47 height 16
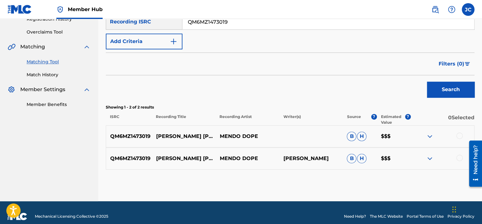
scroll to position [128, 0]
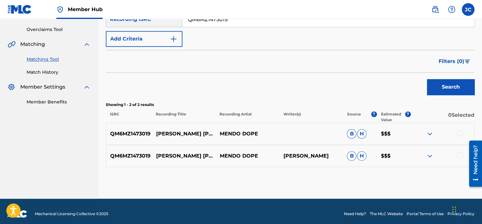
click at [457, 153] on div at bounding box center [459, 155] width 6 height 6
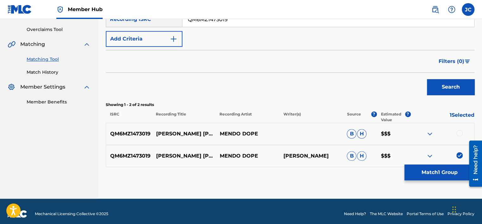
click at [458, 133] on div at bounding box center [459, 133] width 6 height 6
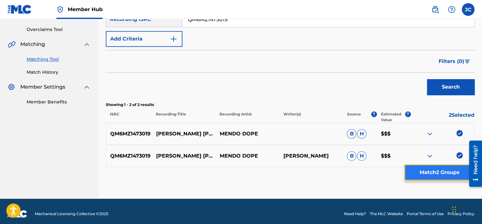
click at [439, 171] on button "Match 2 Groups" at bounding box center [439, 173] width 70 height 16
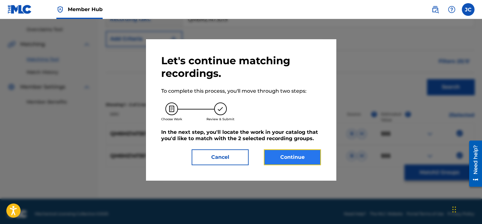
click at [292, 161] on button "Continue" at bounding box center [292, 157] width 57 height 16
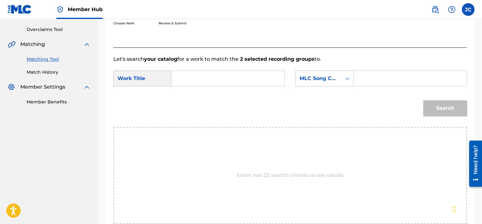
click at [328, 76] on div "MLC Song Code" at bounding box center [318, 79] width 38 height 8
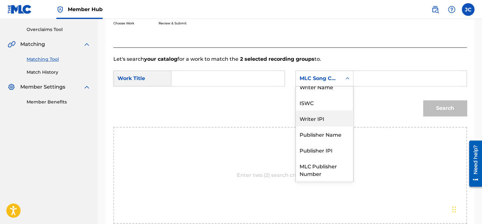
scroll to position [0, 0]
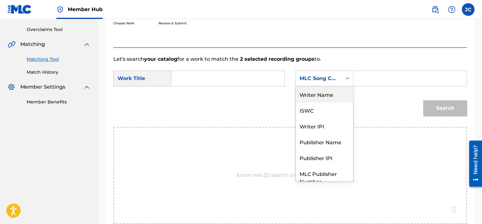
click at [332, 97] on div "Writer Name" at bounding box center [324, 94] width 57 height 16
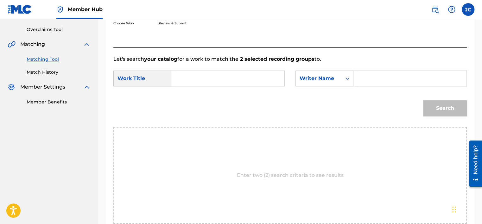
click at [257, 83] on input "Search Form" at bounding box center [228, 78] width 102 height 15
paste input "[PERSON_NAME] [PERSON_NAME]"
type input "[PERSON_NAME] [PERSON_NAME]"
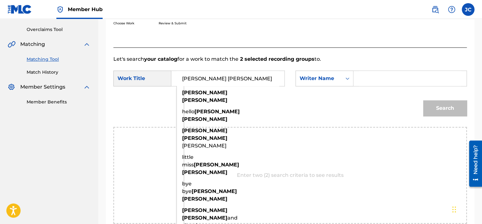
click at [359, 79] on input "Search Form" at bounding box center [410, 78] width 102 height 15
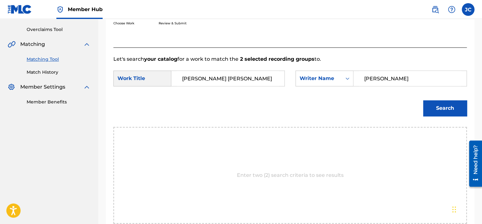
type input "[PERSON_NAME]"
click at [423, 100] on button "Search" at bounding box center [445, 108] width 44 height 16
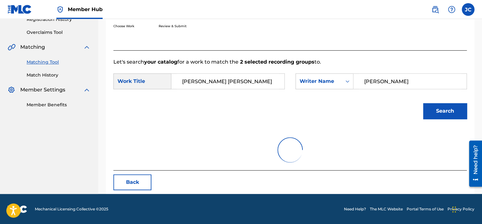
scroll to position [99, 0]
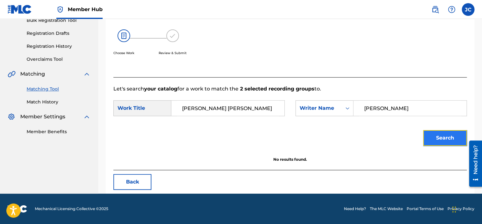
click at [428, 132] on button "Search" at bounding box center [445, 138] width 44 height 16
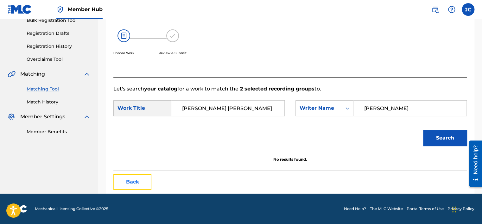
click at [128, 181] on button "Back" at bounding box center [132, 182] width 38 height 16
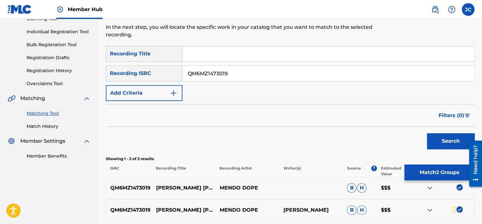
scroll to position [133, 0]
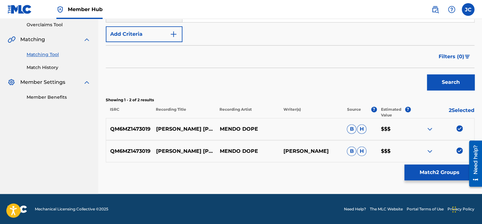
click at [458, 153] on img at bounding box center [459, 150] width 6 height 6
click at [460, 124] on div "QM6MZ1473019 [PERSON_NAME] DOPE [PERSON_NAME] $$$" at bounding box center [290, 129] width 368 height 22
click at [460, 127] on img at bounding box center [459, 128] width 6 height 6
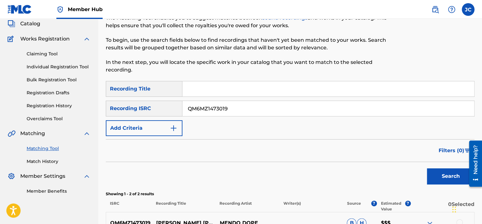
scroll to position [35, 0]
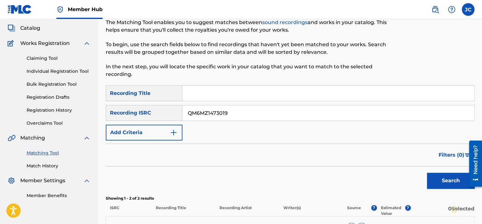
click at [254, 116] on input "QM6MZ1473019" at bounding box center [327, 112] width 291 height 15
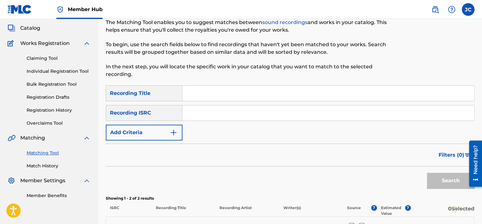
paste input "USG7D1511303"
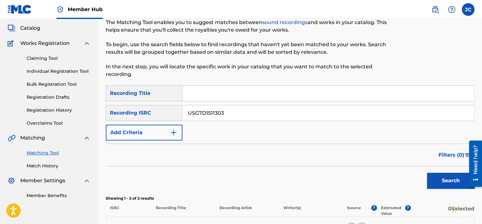
type input "USG7D1511303"
click at [427, 173] on button "Search" at bounding box center [450, 181] width 47 height 16
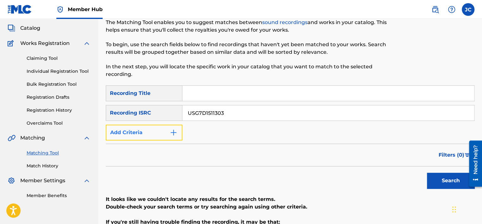
click at [167, 132] on button "Add Criteria" at bounding box center [144, 133] width 77 height 16
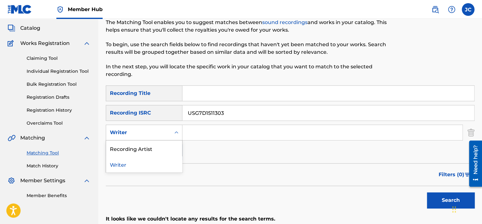
click at [171, 131] on div "Search Form" at bounding box center [176, 132] width 11 height 11
click at [164, 150] on div "Recording Artist" at bounding box center [144, 149] width 76 height 16
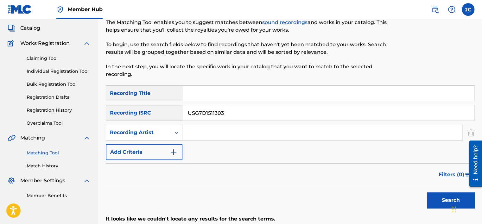
click at [231, 113] on input "USG7D1511303" at bounding box center [327, 112] width 291 height 15
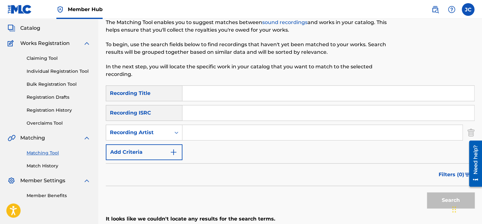
click at [214, 85] on div "Matching Tool The Matching Tool enables you to suggest matches between sound re…" at bounding box center [248, 42] width 284 height 85
click at [213, 90] on input "Search Form" at bounding box center [327, 93] width 291 height 15
paste input "PIANO DREAMERS SHUT UP AND DANCE"
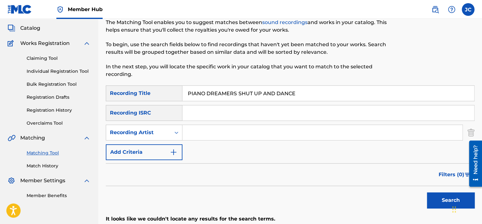
drag, startPoint x: 243, startPoint y: 92, endPoint x: 183, endPoint y: 90, distance: 60.5
click at [183, 90] on input "PIANO DREAMERS SHUT UP AND DANCE" at bounding box center [327, 93] width 291 height 15
type input "SHUT UP AND DANCE"
click at [208, 129] on input "PIANO DREAMERS" at bounding box center [322, 132] width 280 height 15
click at [269, 138] on input "PIANO DREAMERS" at bounding box center [322, 132] width 280 height 15
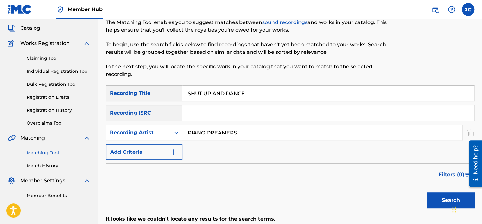
click at [427, 192] on button "Search" at bounding box center [450, 200] width 47 height 16
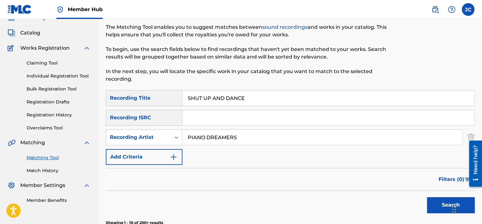
scroll to position [0, 0]
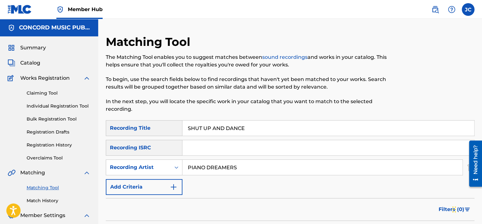
click at [249, 170] on input "PIANO DREAMERS" at bounding box center [322, 167] width 280 height 15
type input "P"
click at [262, 130] on input "SHUT UP AND DANCE" at bounding box center [327, 128] width 291 height 15
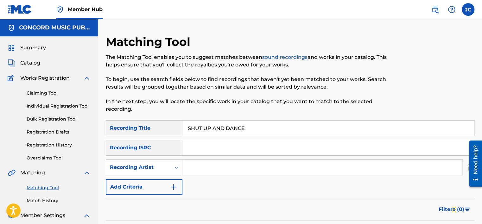
click at [262, 130] on input "SHUT UP AND DANCE" at bounding box center [327, 128] width 291 height 15
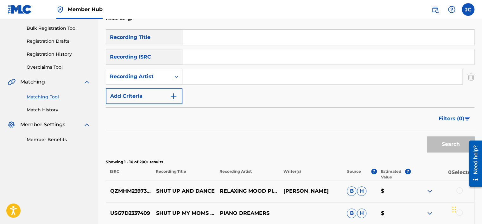
scroll to position [90, 0]
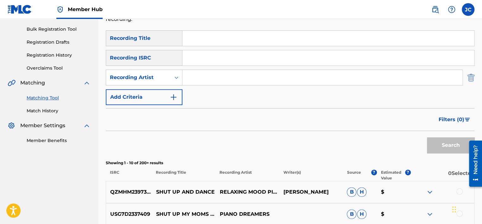
click at [469, 76] on img "Search Form" at bounding box center [470, 78] width 7 height 16
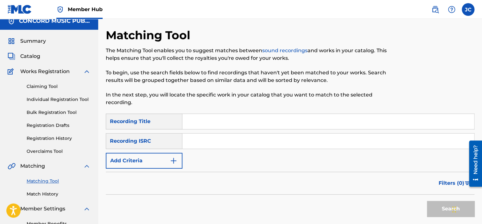
scroll to position [0, 0]
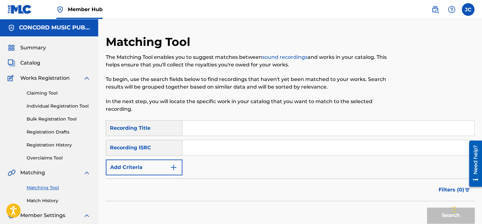
click at [218, 144] on input "Search Form" at bounding box center [327, 147] width 291 height 15
paste input "USI4R0702555"
type input "USI4R0702555"
click at [427, 208] on button "Search" at bounding box center [450, 216] width 47 height 16
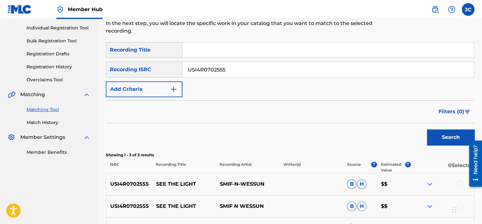
scroll to position [105, 0]
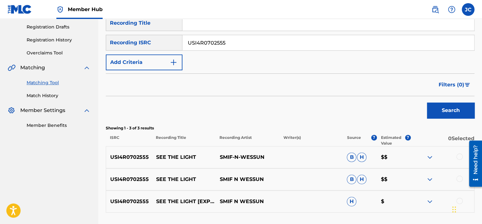
click at [247, 38] on input "USI4R0702555" at bounding box center [327, 42] width 291 height 15
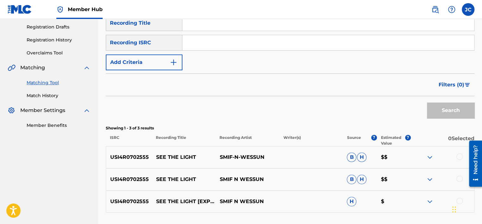
paste input "GBPS81528362"
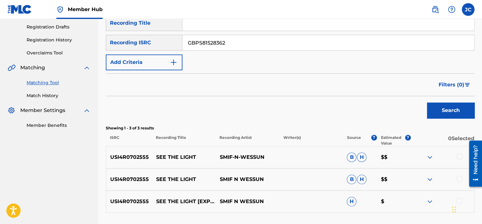
click at [427, 103] on button "Search" at bounding box center [450, 111] width 47 height 16
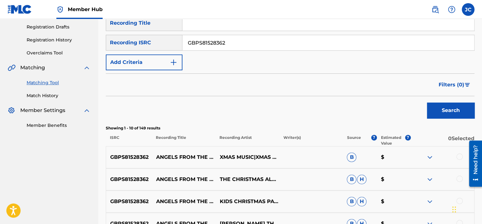
click at [427, 103] on button "Search" at bounding box center [450, 111] width 47 height 16
click at [236, 43] on input "GBPS81528362" at bounding box center [327, 42] width 291 height 15
paste input "HKI199507804"
type input "HKI199507804"
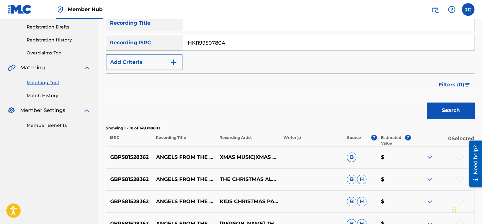
click at [427, 103] on button "Search" at bounding box center [450, 111] width 47 height 16
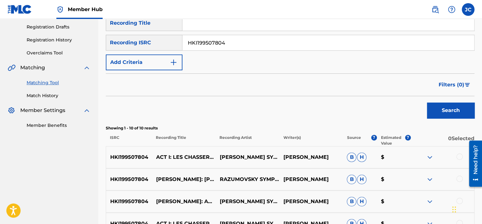
click at [226, 41] on input "HKI199507804" at bounding box center [327, 42] width 291 height 15
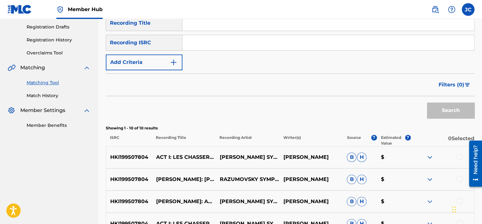
paste input "GB8RM1400004"
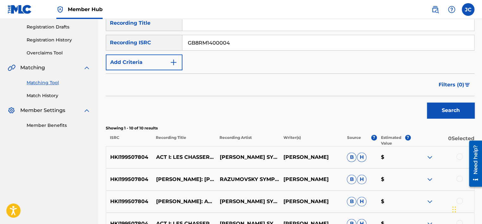
type input "GB8RM1400004"
click at [427, 103] on button "Search" at bounding box center [450, 111] width 47 height 16
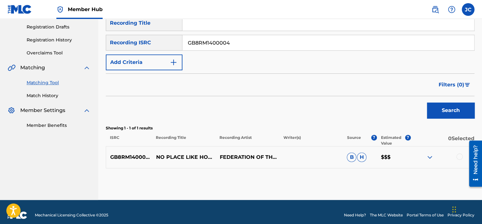
click at [240, 48] on input "GB8RM1400004" at bounding box center [327, 42] width 291 height 15
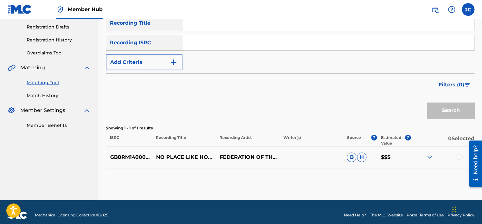
paste input "USSM15700683"
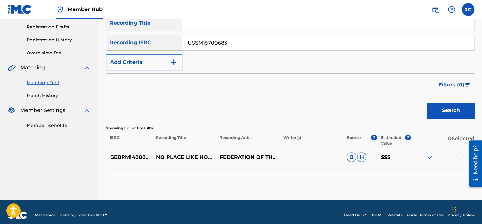
type input "USSM15700683"
click at [427, 103] on button "Search" at bounding box center [450, 111] width 47 height 16
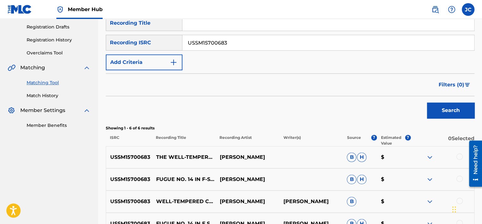
click at [220, 42] on input "USSM15700683" at bounding box center [327, 42] width 291 height 15
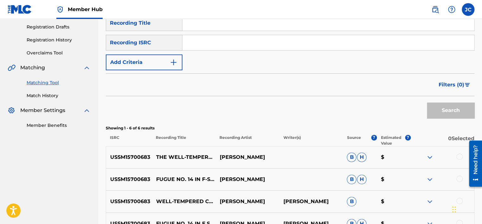
paste input "MXF331110445"
type input "MXF331110445"
click at [427, 103] on button "Search" at bounding box center [450, 111] width 47 height 16
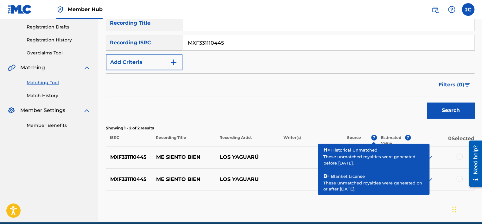
click at [276, 41] on input "MXF331110445" at bounding box center [327, 42] width 291 height 15
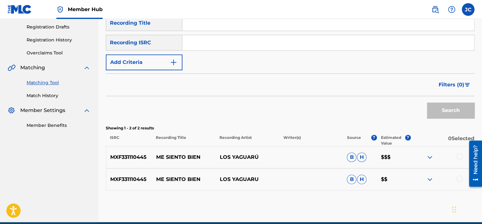
paste input "TCADX1847553"
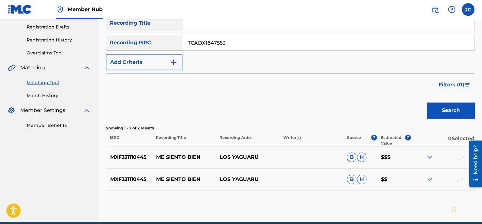
type input "TCADX1847553"
click at [427, 103] on button "Search" at bounding box center [450, 111] width 47 height 16
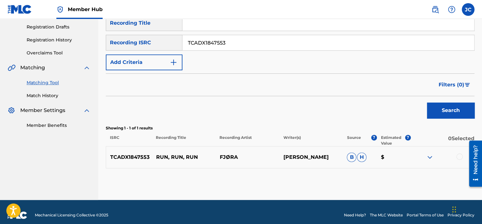
scroll to position [111, 0]
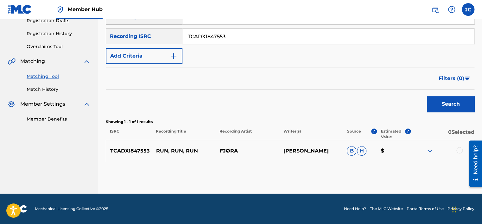
click at [457, 153] on div at bounding box center [459, 150] width 6 height 6
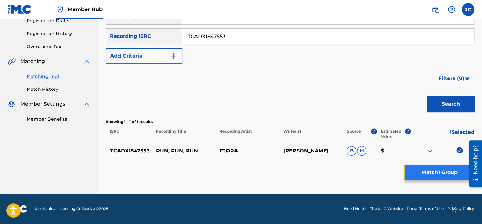
click at [443, 172] on button "Match 1 Group" at bounding box center [439, 173] width 70 height 16
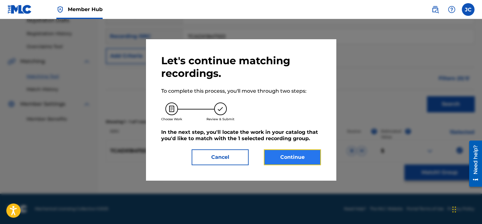
click at [288, 155] on button "Continue" at bounding box center [292, 157] width 57 height 16
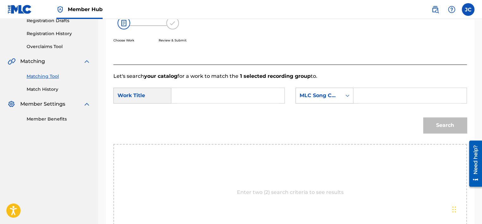
click at [324, 96] on div "MLC Song Code" at bounding box center [318, 96] width 38 height 8
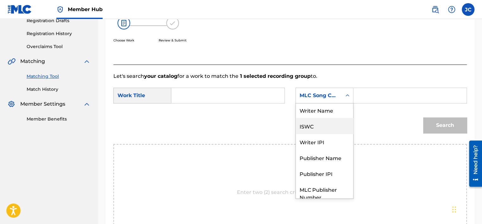
scroll to position [0, 0]
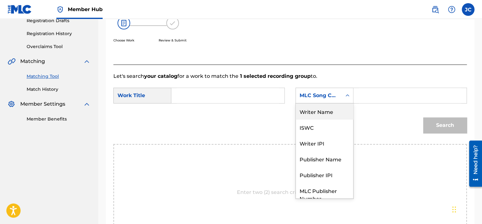
click at [325, 110] on div "Writer Name" at bounding box center [324, 111] width 57 height 16
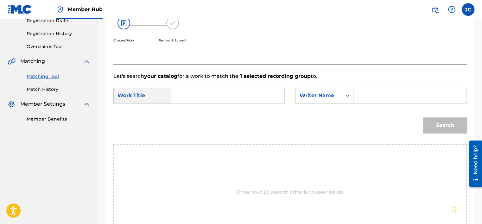
click at [226, 89] on input "Search Form" at bounding box center [228, 95] width 102 height 15
paste input "Run, Run, Run"
type input "Run, Run, Run"
click at [391, 98] on input "Search Form" at bounding box center [410, 95] width 102 height 15
paste input "[PERSON_NAME]"
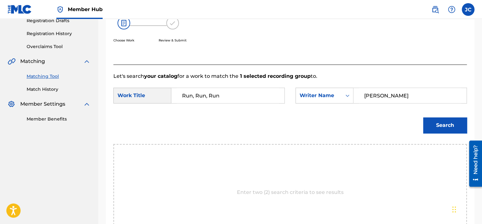
click at [423, 117] on button "Search" at bounding box center [445, 125] width 44 height 16
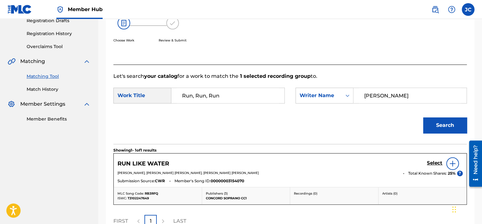
click at [408, 98] on input "[PERSON_NAME]" at bounding box center [410, 95] width 102 height 15
paste input "von [PERSON_NAME]"
type input "von [PERSON_NAME]"
click at [423, 117] on button "Search" at bounding box center [445, 125] width 44 height 16
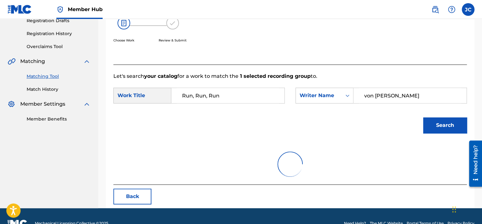
scroll to position [99, 0]
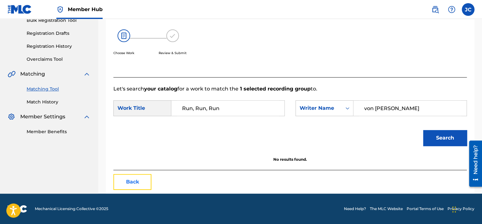
click at [143, 187] on button "Back" at bounding box center [132, 182] width 38 height 16
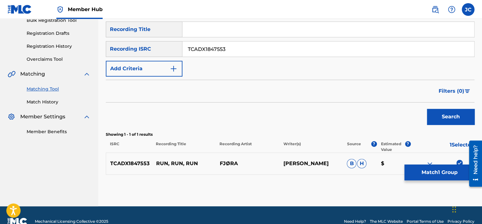
scroll to position [111, 0]
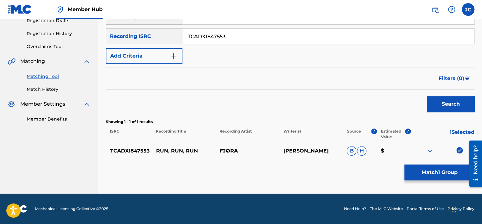
click at [458, 152] on img at bounding box center [459, 150] width 6 height 6
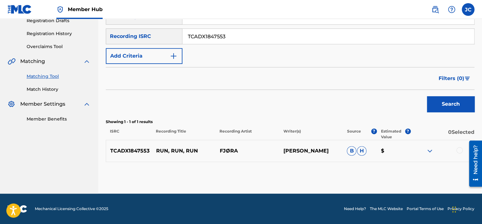
scroll to position [94, 0]
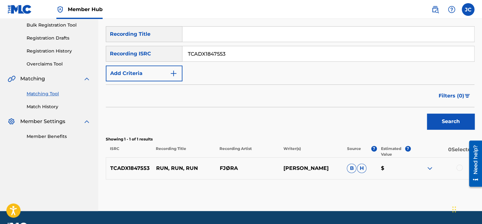
drag, startPoint x: 482, startPoint y: 96, endPoint x: 310, endPoint y: 59, distance: 176.2
click at [310, 59] on input "TCADX1847553" at bounding box center [327, 53] width 291 height 15
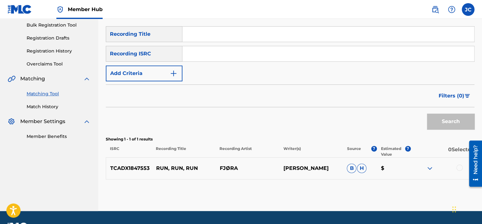
paste input "MXF369633555"
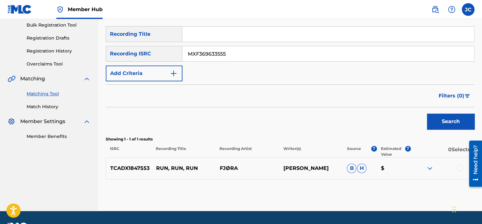
type input "MXF369633555"
click at [427, 114] on button "Search" at bounding box center [450, 122] width 47 height 16
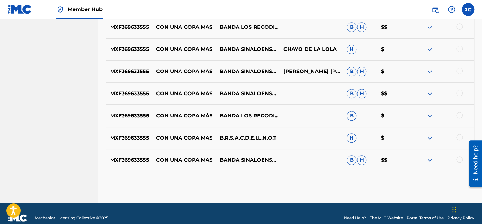
scroll to position [289, 0]
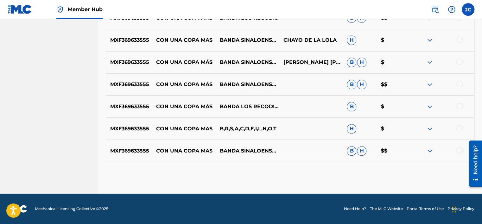
click at [457, 150] on div at bounding box center [459, 150] width 6 height 6
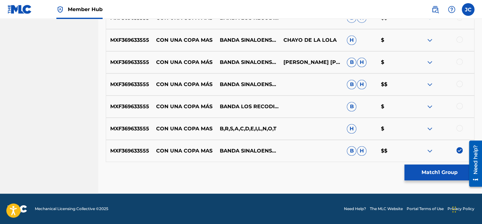
click at [459, 129] on div at bounding box center [459, 128] width 6 height 6
click at [458, 109] on div at bounding box center [442, 107] width 64 height 8
click at [458, 109] on div at bounding box center [459, 106] width 6 height 6
click at [460, 84] on div at bounding box center [459, 84] width 6 height 6
click at [459, 60] on div at bounding box center [459, 62] width 6 height 6
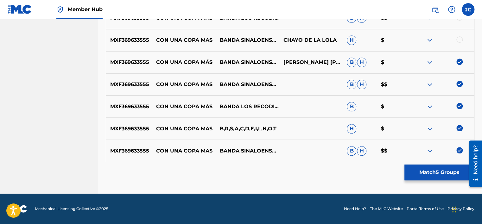
click at [459, 39] on div at bounding box center [459, 39] width 6 height 6
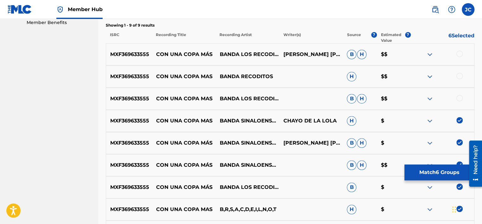
scroll to position [204, 0]
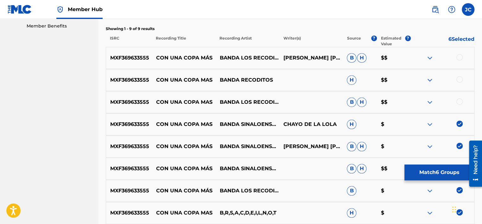
click at [459, 101] on div at bounding box center [459, 101] width 6 height 6
click at [459, 79] on div at bounding box center [459, 79] width 6 height 6
click at [460, 56] on div at bounding box center [459, 57] width 6 height 6
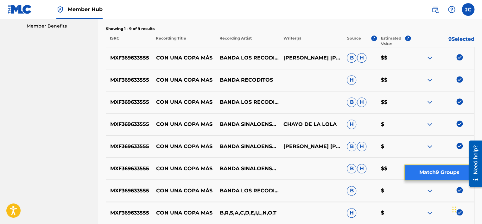
click at [435, 169] on button "Match 9 Groups" at bounding box center [439, 173] width 70 height 16
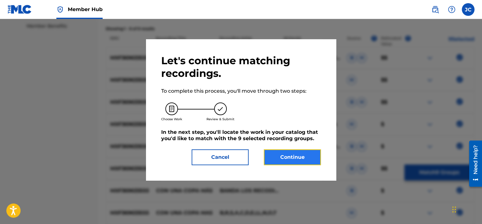
click at [296, 155] on button "Continue" at bounding box center [292, 157] width 57 height 16
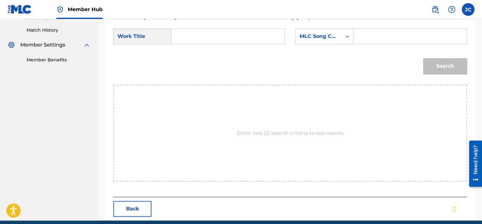
scroll to position [120, 0]
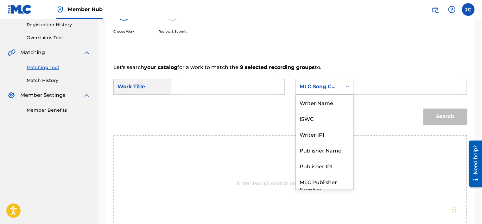
click at [329, 85] on div "MLC Song Code" at bounding box center [318, 87] width 38 height 8
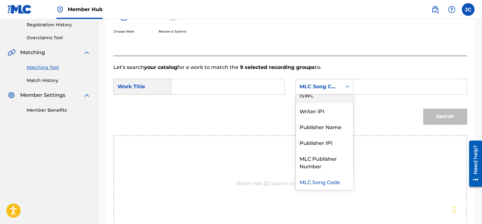
scroll to position [0, 0]
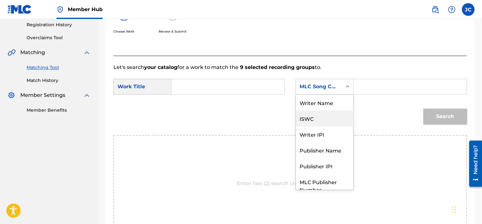
click at [334, 100] on div "Writer Name" at bounding box center [324, 103] width 57 height 16
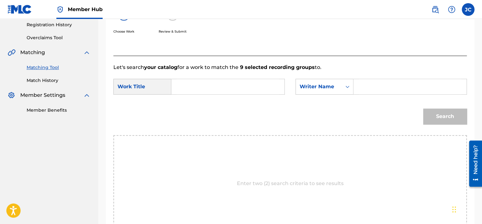
click at [268, 89] on input "Search Form" at bounding box center [228, 86] width 102 height 15
paste input "Con Una Copa Más"
type input "Con Una Copa Más"
click at [367, 85] on input "Search Form" at bounding box center [410, 86] width 102 height 15
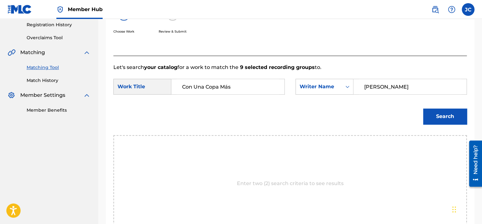
click at [423, 109] on button "Search" at bounding box center [445, 117] width 44 height 16
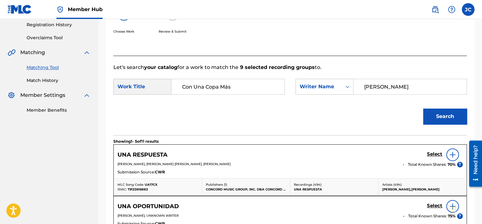
click at [389, 86] on input "[PERSON_NAME]" at bounding box center [410, 86] width 102 height 15
paste input "[PERSON_NAME]"
click at [423, 109] on button "Search" at bounding box center [445, 117] width 44 height 16
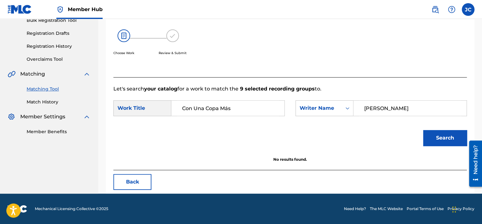
scroll to position [99, 0]
click at [383, 108] on input "[PERSON_NAME]" at bounding box center [410, 108] width 102 height 15
paste input "[PERSON_NAME]"
type input "[PERSON_NAME]"
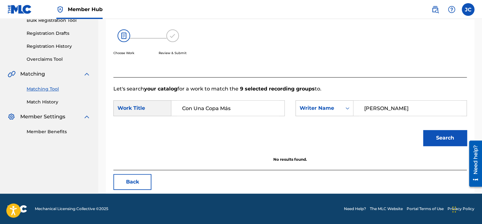
click at [423, 130] on button "Search" at bounding box center [445, 138] width 44 height 16
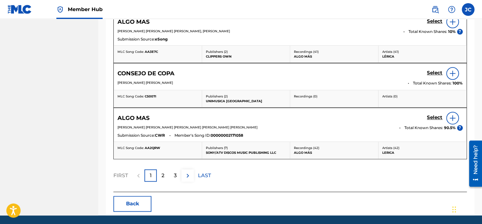
scroll to position [381, 0]
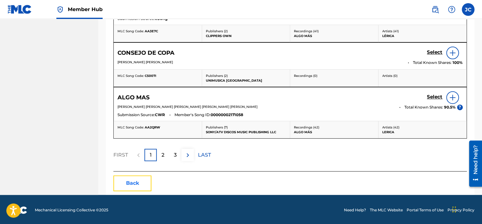
click at [140, 181] on button "Back" at bounding box center [132, 183] width 38 height 16
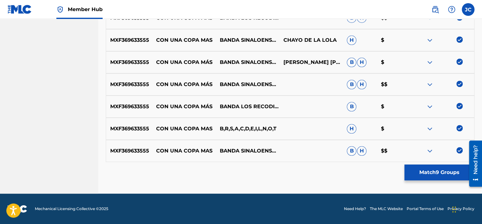
click at [458, 147] on img at bounding box center [459, 150] width 6 height 6
click at [459, 126] on img at bounding box center [459, 128] width 6 height 6
click at [459, 107] on img at bounding box center [459, 106] width 6 height 6
click at [459, 85] on img at bounding box center [459, 84] width 6 height 6
click at [458, 59] on img at bounding box center [459, 62] width 6 height 6
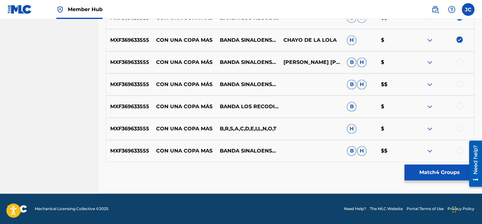
click at [458, 39] on img at bounding box center [459, 39] width 6 height 6
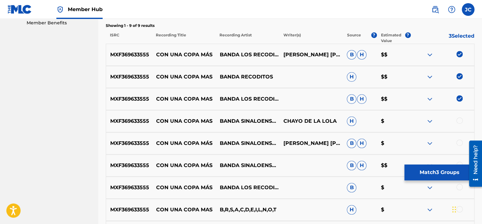
scroll to position [205, 0]
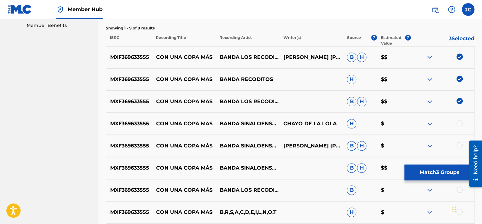
click at [457, 100] on img at bounding box center [459, 101] width 6 height 6
click at [458, 79] on img at bounding box center [459, 79] width 6 height 6
click at [461, 52] on div "MXF369633555 CON UNA COPA MÁS BANDA LOS RECODITOS [PERSON_NAME] [PERSON_NAME] $$" at bounding box center [290, 57] width 368 height 22
click at [459, 54] on img at bounding box center [459, 56] width 6 height 6
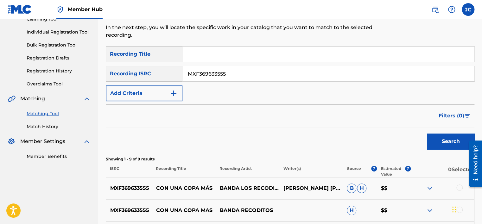
scroll to position [70, 0]
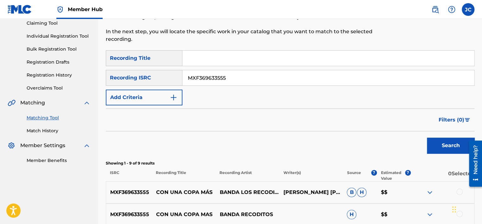
click at [340, 76] on input "MXF369633555" at bounding box center [327, 77] width 291 height 15
paste input "USSF19810308"
type input "USSF19810308"
click at [427, 138] on button "Search" at bounding box center [450, 146] width 47 height 16
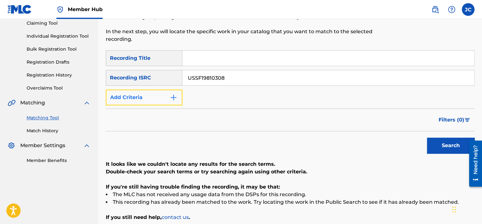
click at [173, 95] on img "Search Form" at bounding box center [174, 98] width 8 height 8
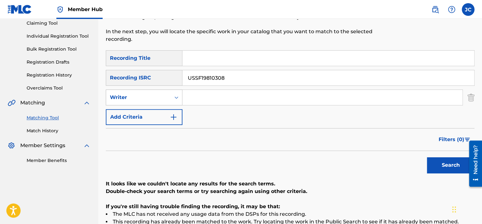
click at [172, 95] on div "Search Form" at bounding box center [176, 97] width 11 height 11
click at [166, 118] on div "Recording Artist" at bounding box center [144, 113] width 76 height 16
click at [235, 81] on input "USSF19810308" at bounding box center [327, 77] width 291 height 15
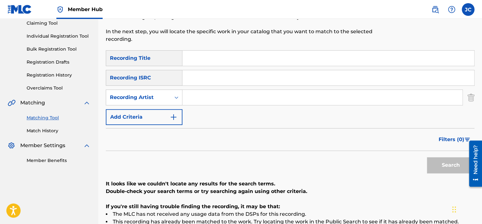
click at [193, 61] on input "Search Form" at bounding box center [327, 58] width 291 height 15
paste input "[PERSON_NAME] WENT A-COURTIN'"
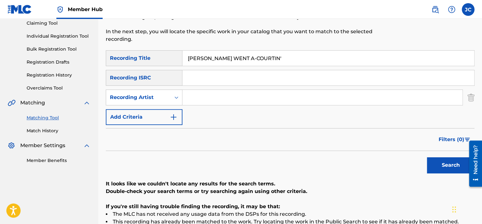
drag, startPoint x: 243, startPoint y: 57, endPoint x: 185, endPoint y: 57, distance: 58.2
click at [185, 57] on input "[PERSON_NAME] WENT A-COURTIN'" at bounding box center [327, 58] width 291 height 15
type input "[PERSON_NAME] WENT A-COURTIN'"
click at [252, 100] on input "[PERSON_NAME]" at bounding box center [322, 97] width 280 height 15
type input "[PERSON_NAME]"
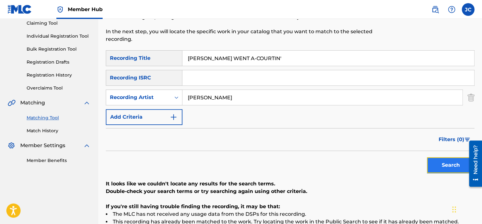
click at [431, 159] on button "Search" at bounding box center [450, 165] width 47 height 16
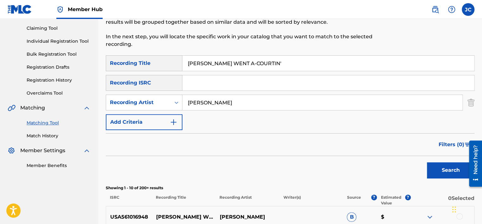
scroll to position [68, 0]
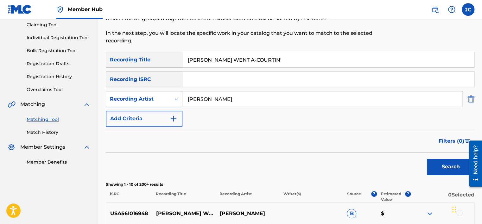
click at [468, 102] on img "Search Form" at bounding box center [470, 99] width 7 height 16
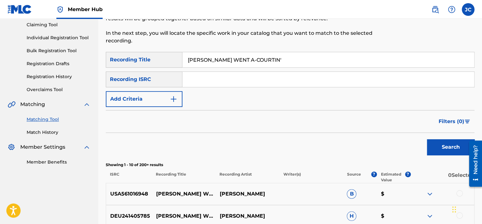
click at [264, 58] on input "[PERSON_NAME] WENT A-COURTIN'" at bounding box center [327, 59] width 291 height 15
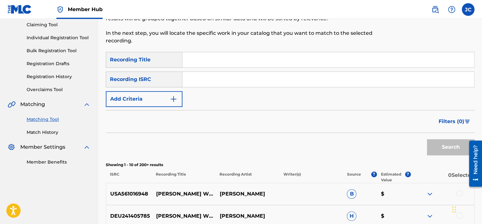
click at [210, 85] on input "Search Form" at bounding box center [327, 79] width 291 height 15
paste input "USUYG1255211"
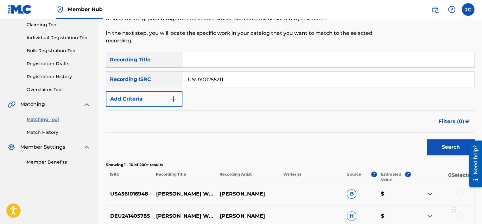
type input "USUYG1255211"
click at [427, 139] on button "Search" at bounding box center [450, 147] width 47 height 16
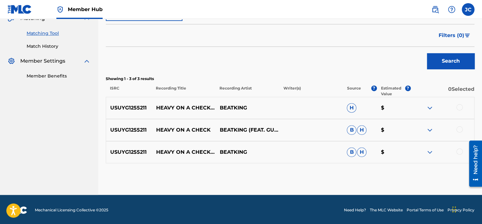
scroll to position [156, 0]
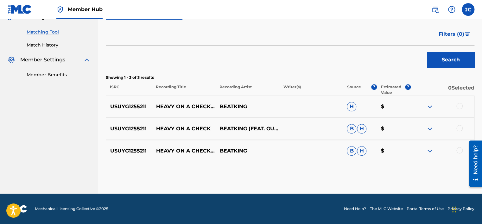
click at [459, 152] on div at bounding box center [459, 150] width 6 height 6
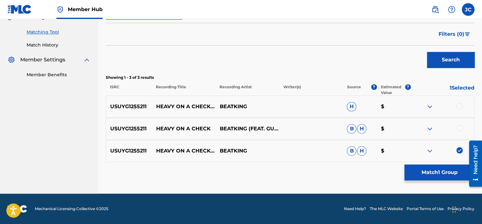
click at [457, 124] on div "USUYG1255211 HEAVY ON A CHECK BEATKING (FEAT. GUN & RIZZOO RIZZOO) B H $" at bounding box center [290, 129] width 368 height 22
click at [459, 129] on div at bounding box center [459, 128] width 6 height 6
click at [458, 108] on div at bounding box center [459, 106] width 6 height 6
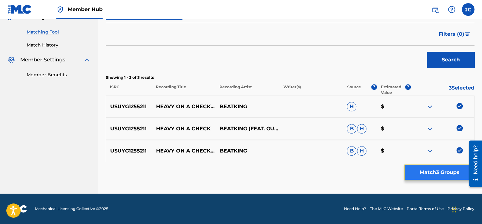
click at [436, 166] on button "Match 3 Groups" at bounding box center [439, 173] width 70 height 16
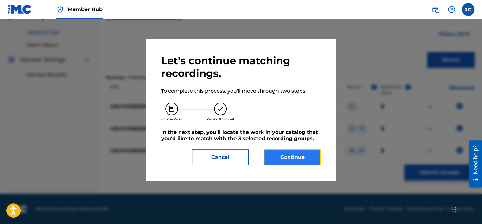
click at [300, 158] on button "Continue" at bounding box center [292, 157] width 57 height 16
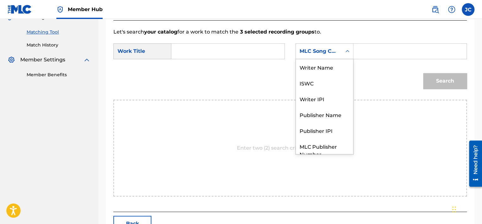
click at [332, 48] on div "MLC Song Code" at bounding box center [318, 51] width 38 height 8
click at [330, 67] on div "Writer Name" at bounding box center [324, 67] width 57 height 16
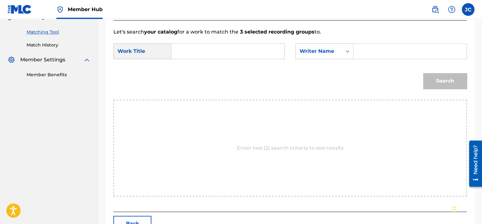
click at [221, 50] on input "Search Form" at bounding box center [228, 51] width 102 height 15
paste input "Heavy On A Check"
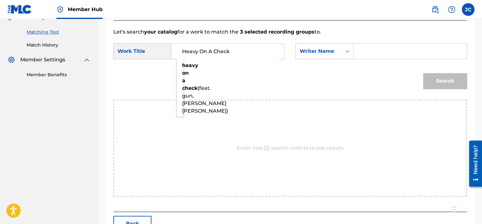
type input "Heavy On A Check"
click at [367, 48] on input "Search Form" at bounding box center [410, 51] width 102 height 15
paste input "[PERSON_NAME]"
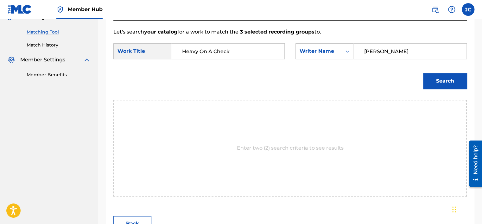
type input "[PERSON_NAME]"
click at [423, 73] on button "Search" at bounding box center [445, 81] width 44 height 16
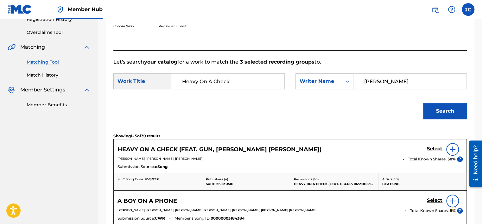
scroll to position [156, 0]
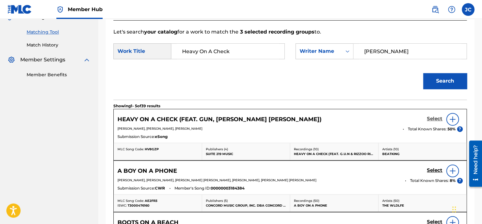
click at [438, 116] on h5 "Select" at bounding box center [435, 119] width 16 height 6
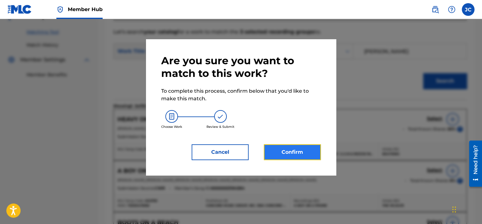
click at [290, 151] on button "Confirm" at bounding box center [292, 152] width 57 height 16
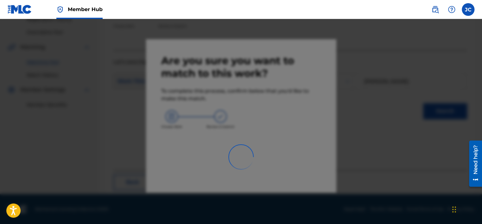
scroll to position [48, 0]
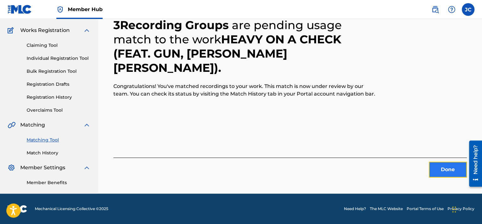
click at [437, 169] on button "Done" at bounding box center [447, 170] width 38 height 16
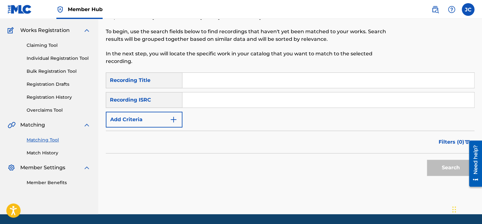
click at [247, 95] on input "Search Form" at bounding box center [327, 99] width 291 height 15
paste input "DEF058401351"
type input "DEF058401351"
click at [427, 160] on button "Search" at bounding box center [450, 168] width 47 height 16
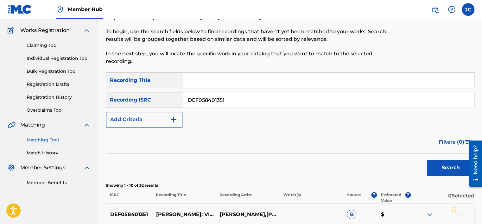
click at [258, 97] on input "DEF058401351" at bounding box center [327, 99] width 291 height 15
paste input "USB8U1010384"
type input "USB8U1010384"
click at [427, 160] on button "Search" at bounding box center [450, 168] width 47 height 16
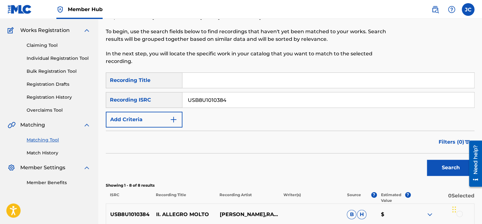
click at [238, 97] on input "USB8U1010384" at bounding box center [327, 99] width 291 height 15
paste input "USYBL2100330"
type input "USYBL2100330"
click at [427, 160] on button "Search" at bounding box center [450, 168] width 47 height 16
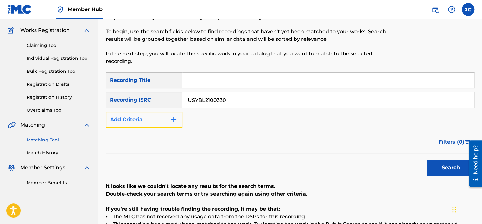
click at [170, 120] on img "Search Form" at bounding box center [174, 120] width 8 height 8
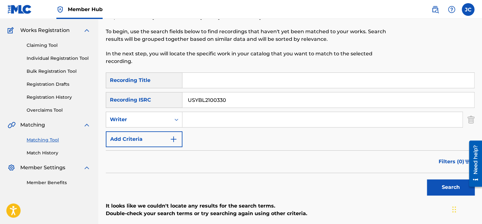
click at [147, 109] on div "SearchWithCriteria6aa78a62-2884-4d9a-8ca4-f838d556570d Recording Title SearchWi…" at bounding box center [290, 109] width 368 height 75
click at [146, 119] on div "Writer" at bounding box center [138, 120] width 57 height 8
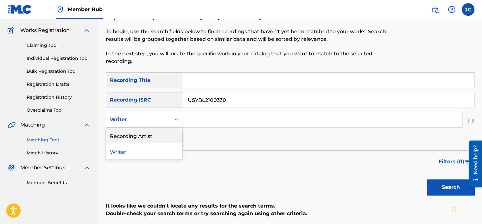
click at [147, 135] on div "Recording Artist" at bounding box center [144, 136] width 76 height 16
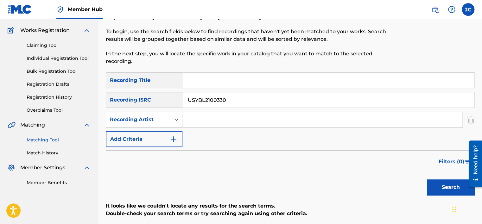
click at [246, 103] on input "USYBL2100330" at bounding box center [327, 99] width 291 height 15
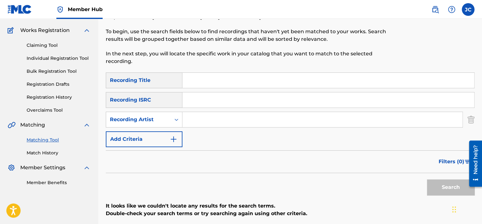
click at [228, 79] on input "Search Form" at bounding box center [327, 80] width 291 height 15
paste input "ETHEREAL HOPE DAT YA KNOW"
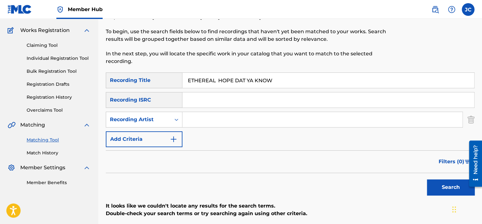
drag, startPoint x: 222, startPoint y: 80, endPoint x: 180, endPoint y: 83, distance: 41.9
click at [180, 83] on div "SearchWithCriteria6aa78a62-2884-4d9a-8ca4-f838d556570d Recording Title ETHEREAL…" at bounding box center [290, 80] width 368 height 16
type input "HOPE DAT YA KNOW"
click at [238, 123] on input "ETHEREAL" at bounding box center [322, 119] width 280 height 15
type input "ETHEREAL"
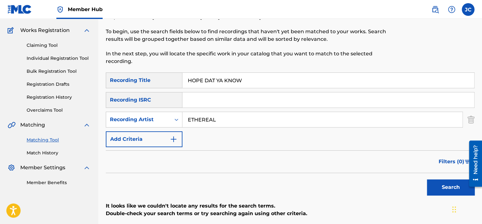
click at [427, 179] on button "Search" at bounding box center [450, 187] width 47 height 16
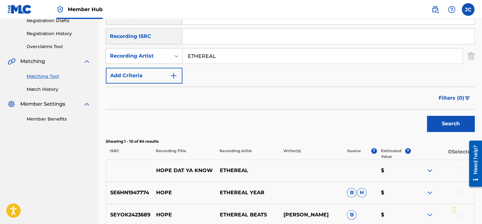
scroll to position [106, 0]
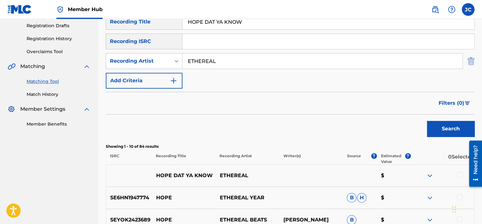
click at [469, 61] on img "Search Form" at bounding box center [470, 61] width 7 height 16
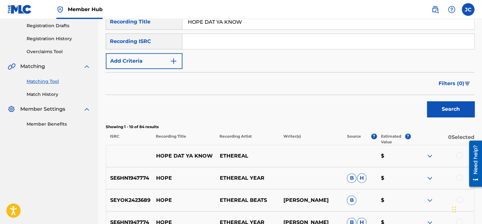
scroll to position [25, 0]
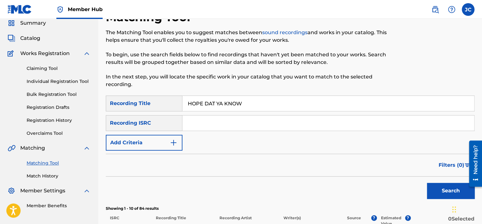
click at [281, 99] on input "HOPE DAT YA KNOW" at bounding box center [327, 103] width 291 height 15
type input "H"
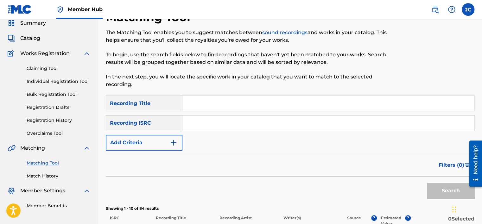
click at [208, 125] on input "Search Form" at bounding box center [327, 123] width 291 height 15
paste input "DEA540000376"
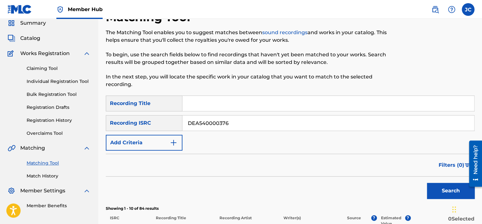
type input "DEA540000376"
click at [427, 183] on button "Search" at bounding box center [450, 191] width 47 height 16
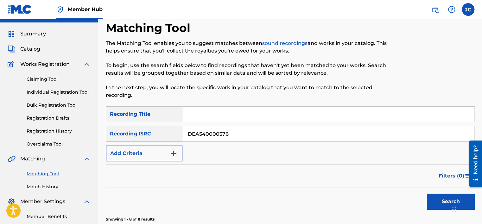
scroll to position [5, 0]
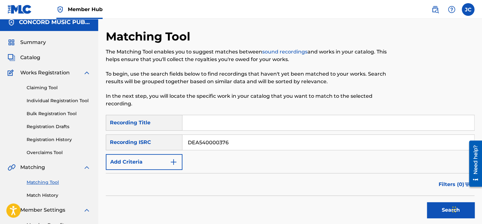
click at [234, 141] on input "DEA540000376" at bounding box center [327, 142] width 291 height 15
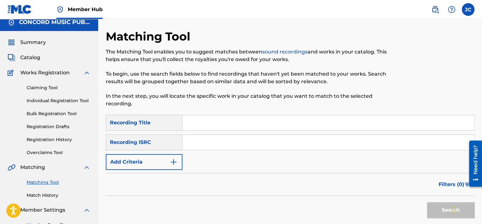
paste input "NLA508800917"
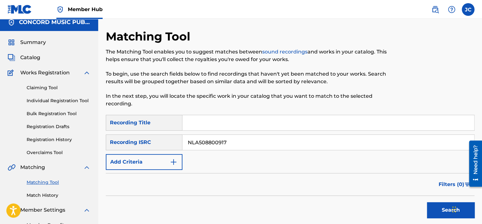
type input "NLA508800917"
click at [427, 202] on button "Search" at bounding box center [450, 210] width 47 height 16
click at [228, 143] on input "NLA508800917" at bounding box center [327, 142] width 291 height 15
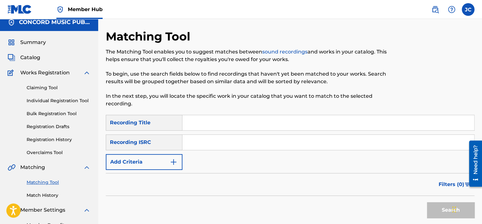
paste input "USB750400405"
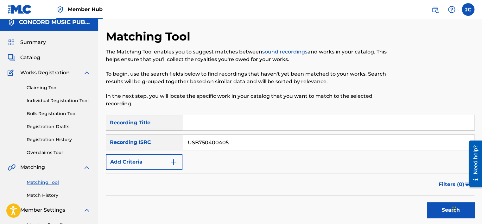
type input "USB750400405"
click at [427, 202] on button "Search" at bounding box center [450, 210] width 47 height 16
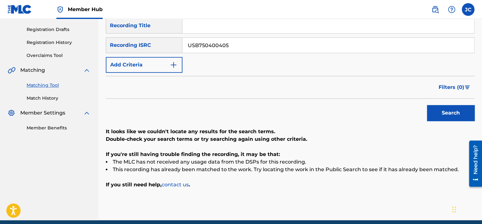
scroll to position [110, 0]
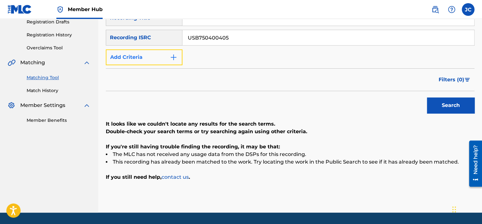
click at [171, 57] on img "Search Form" at bounding box center [174, 57] width 8 height 8
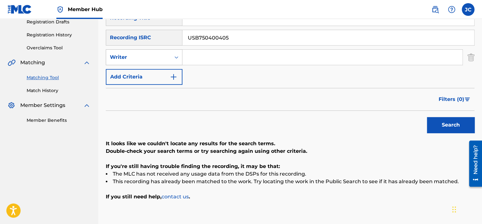
click at [172, 57] on div "Search Form" at bounding box center [176, 57] width 11 height 11
click at [168, 72] on div "Recording Artist" at bounding box center [144, 73] width 76 height 16
click at [330, 39] on input "USB750400405" at bounding box center [327, 37] width 291 height 15
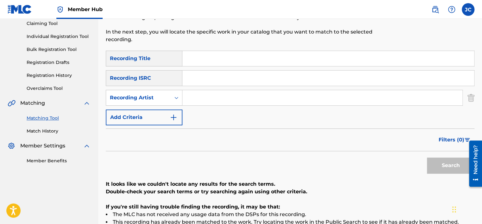
scroll to position [58, 0]
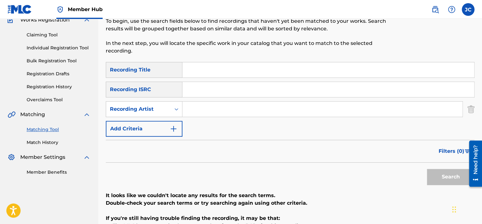
click at [363, 72] on input "Search Form" at bounding box center [327, 69] width 291 height 15
paste input "[PERSON_NAME] BAND HONGULMAMOTAYA"
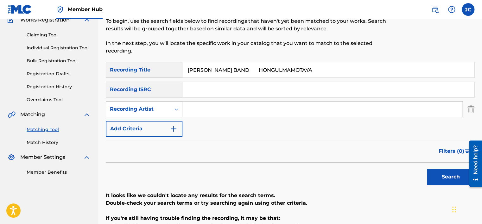
drag, startPoint x: 243, startPoint y: 70, endPoint x: 172, endPoint y: 67, distance: 71.2
click at [172, 67] on div "SearchWithCriteria6aa78a62-2884-4d9a-8ca4-f838d556570d Recording Title [PERSON_…" at bounding box center [290, 70] width 368 height 16
type input "HONGULMAMOTAYA"
click at [250, 108] on input "[PERSON_NAME] BAND" at bounding box center [322, 109] width 280 height 15
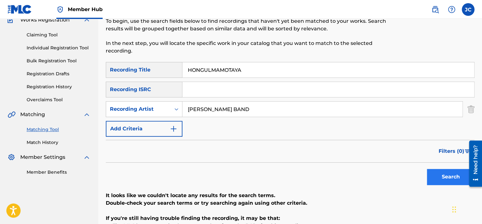
type input "[PERSON_NAME] BAND"
click at [456, 181] on button "Search" at bounding box center [450, 177] width 47 height 16
click at [441, 173] on button "Search" at bounding box center [450, 177] width 47 height 16
click at [472, 109] on img "Search Form" at bounding box center [470, 109] width 7 height 16
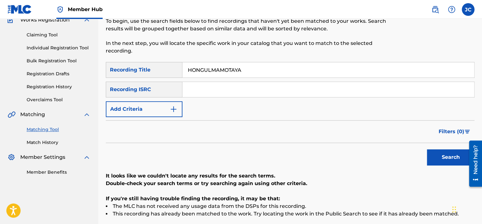
click at [257, 71] on input "HONGULMAMOTAYA" at bounding box center [327, 69] width 291 height 15
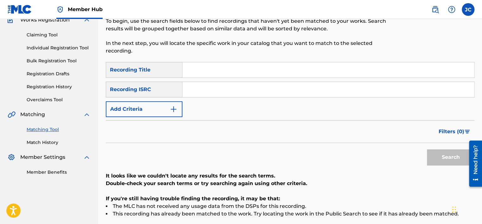
click at [208, 85] on input "Search Form" at bounding box center [327, 89] width 291 height 15
paste input "UK6821737849"
click at [427, 149] on button "Search" at bounding box center [450, 157] width 47 height 16
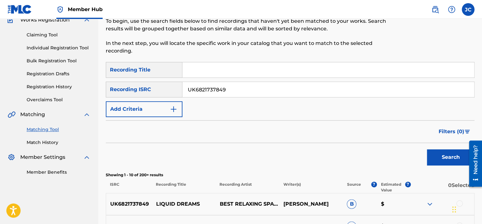
click at [234, 92] on input "UK6821737849" at bounding box center [327, 89] width 291 height 15
paste input "DEF057830204"
type input "DEF057830204"
click at [427, 149] on button "Search" at bounding box center [450, 157] width 47 height 16
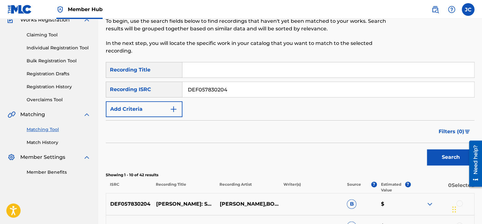
click at [234, 89] on input "DEF057830204" at bounding box center [327, 89] width 291 height 15
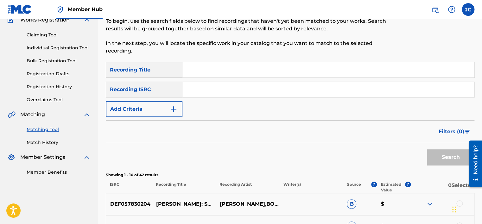
paste input "FR10S1579415"
type input "FR10S1579415"
click at [427, 149] on button "Search" at bounding box center [450, 157] width 47 height 16
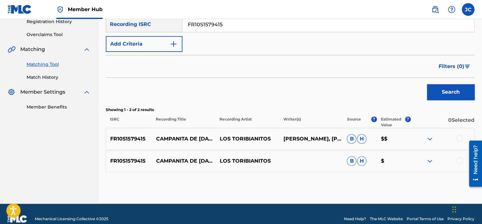
scroll to position [133, 0]
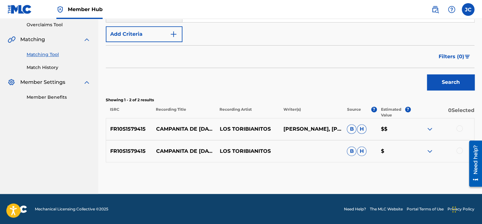
click at [459, 150] on div at bounding box center [459, 150] width 6 height 6
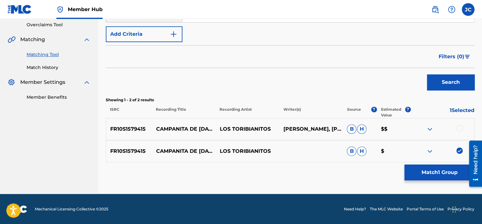
click at [458, 128] on div at bounding box center [459, 128] width 6 height 6
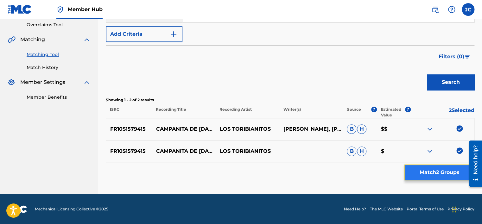
click at [443, 170] on button "Match 2 Groups" at bounding box center [439, 173] width 70 height 16
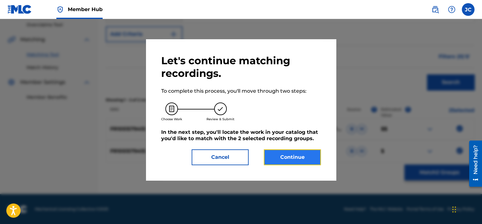
click at [283, 159] on button "Continue" at bounding box center [292, 157] width 57 height 16
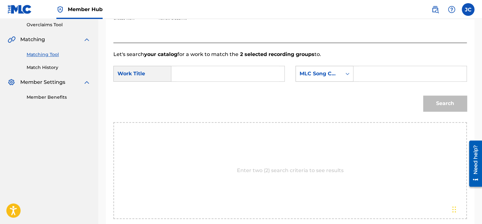
click at [322, 73] on div "MLC Song Code" at bounding box center [318, 74] width 38 height 8
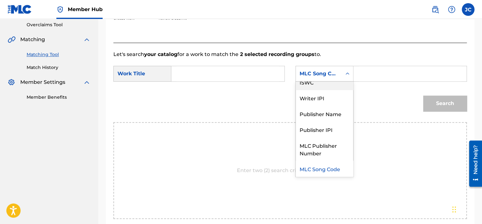
scroll to position [0, 0]
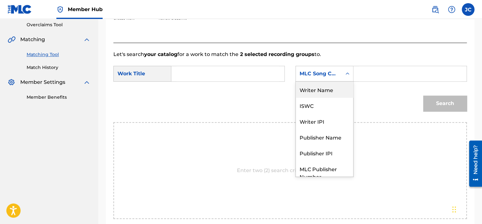
click at [327, 90] on div "Writer Name" at bounding box center [324, 90] width 57 height 16
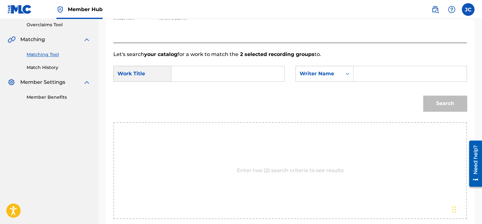
click at [219, 75] on input "Search Form" at bounding box center [228, 73] width 102 height 15
paste input "Campanita de [DATE]"
type input "Campanita de [DATE]"
click at [371, 77] on input "Search Form" at bounding box center [410, 73] width 102 height 15
paste input "Pinto"
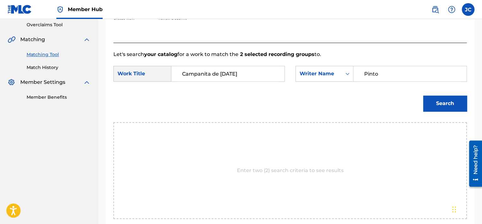
type input "Pinto"
click at [423, 96] on button "Search" at bounding box center [445, 104] width 44 height 16
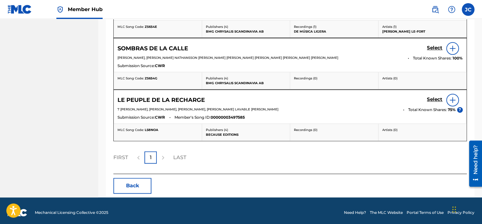
scroll to position [370, 0]
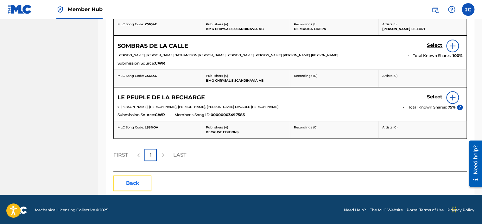
click at [133, 185] on button "Back" at bounding box center [132, 183] width 38 height 16
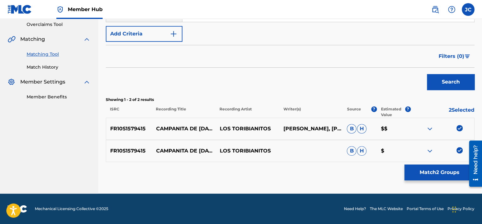
scroll to position [133, 0]
click at [459, 150] on img at bounding box center [459, 150] width 6 height 6
click at [461, 128] on img at bounding box center [459, 128] width 6 height 6
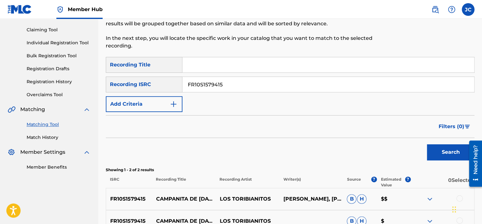
scroll to position [59, 0]
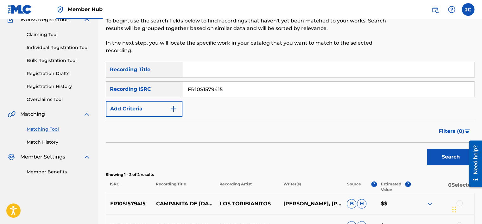
click at [297, 93] on input "FR10S1579415" at bounding box center [327, 89] width 291 height 15
paste input "HKI199602324"
type input "HKI199602324"
click at [427, 149] on button "Search" at bounding box center [450, 157] width 47 height 16
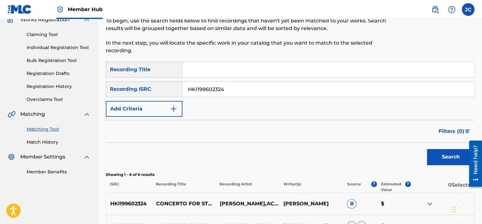
click at [240, 90] on input "HKI199602324" at bounding box center [327, 89] width 291 height 15
paste input "TCAFL2100133"
type input "TCAFL2100133"
click at [427, 149] on button "Search" at bounding box center [450, 157] width 47 height 16
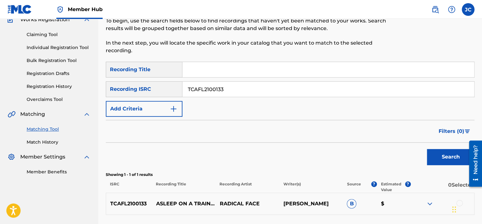
click at [427, 149] on button "Search" at bounding box center [450, 157] width 47 height 16
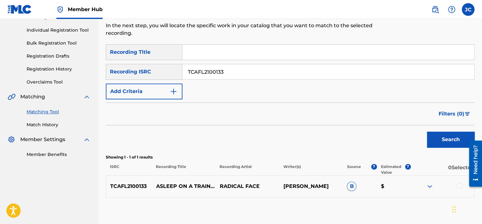
scroll to position [111, 0]
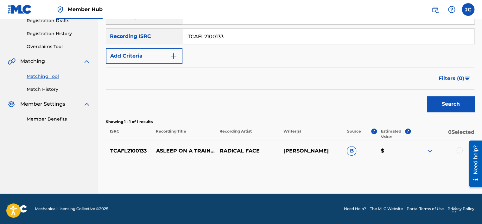
click at [459, 151] on div at bounding box center [459, 150] width 6 height 6
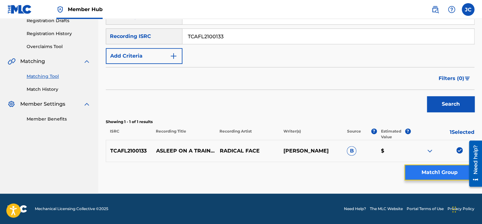
click at [440, 169] on button "Match 1 Group" at bounding box center [439, 173] width 70 height 16
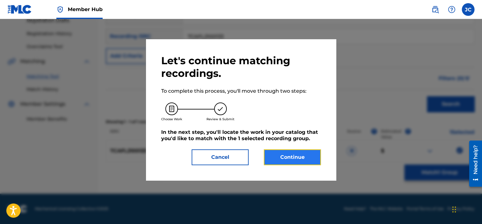
click at [298, 154] on button "Continue" at bounding box center [292, 157] width 57 height 16
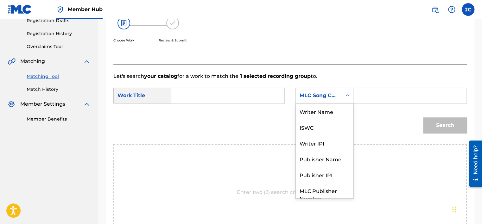
click at [327, 96] on div "MLC Song Code" at bounding box center [318, 96] width 38 height 8
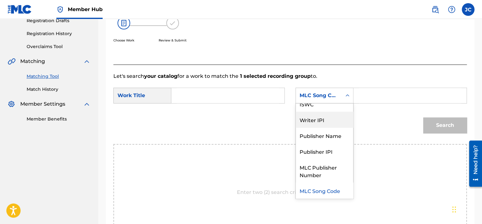
scroll to position [0, 0]
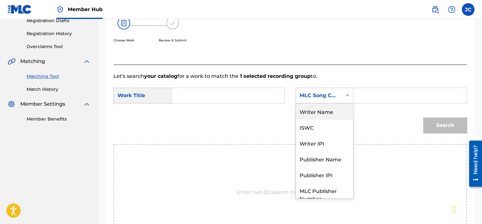
click at [328, 113] on div "Writer Name" at bounding box center [324, 111] width 57 height 16
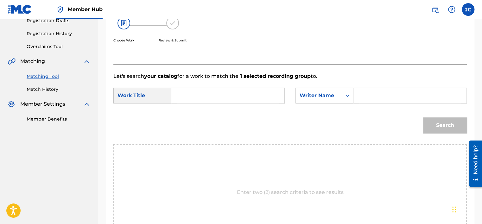
click at [235, 82] on form "SearchWithCriteria99497eef-375d-40ca-87ba-a8d4f903172c Work Title SearchWithCri…" at bounding box center [289, 112] width 353 height 64
click at [234, 92] on input "Search Form" at bounding box center [228, 95] width 102 height 15
paste input "Asleep on a Train"
type input "Asleep on a Train"
click at [376, 98] on input "Search Form" at bounding box center [410, 95] width 102 height 15
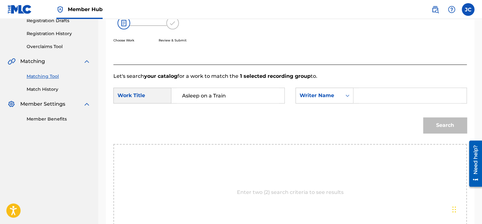
paste input "[PERSON_NAME]"
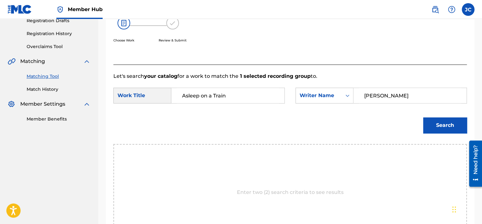
type input "[PERSON_NAME]"
click at [423, 117] on button "Search" at bounding box center [445, 125] width 44 height 16
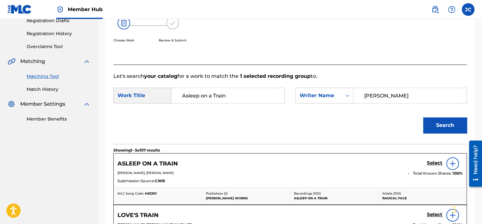
click at [452, 163] on img at bounding box center [452, 164] width 8 height 8
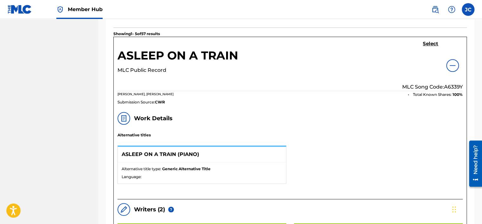
scroll to position [209, 0]
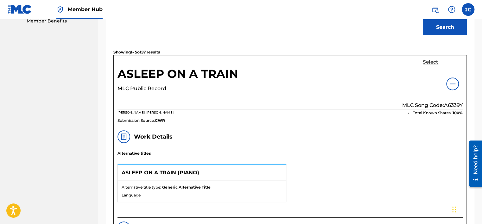
click at [428, 63] on h5 "Select" at bounding box center [430, 62] width 16 height 6
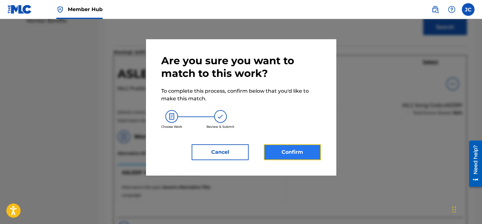
click at [314, 149] on button "Confirm" at bounding box center [292, 152] width 57 height 16
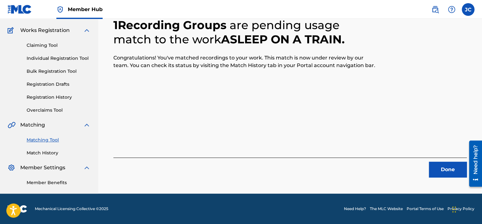
scroll to position [48, 0]
click at [442, 165] on button "Done" at bounding box center [447, 170] width 38 height 16
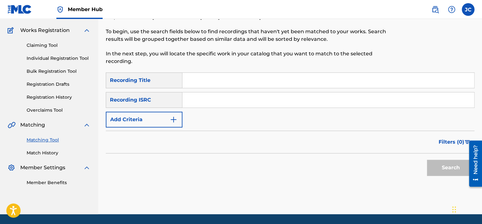
click at [249, 97] on input "Search Form" at bounding box center [327, 99] width 291 height 15
paste input "NLA508800914"
type input "NLA508800914"
click at [427, 160] on button "Search" at bounding box center [450, 168] width 47 height 16
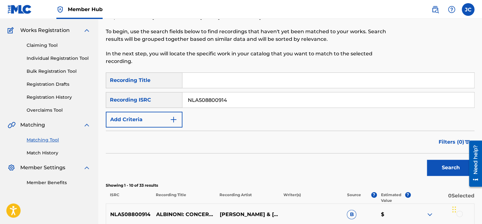
click at [236, 105] on input "NLA508800914" at bounding box center [327, 99] width 291 height 15
paste input "GBLWD9602102"
type input "GBLWD9602102"
click at [427, 160] on button "Search" at bounding box center [450, 168] width 47 height 16
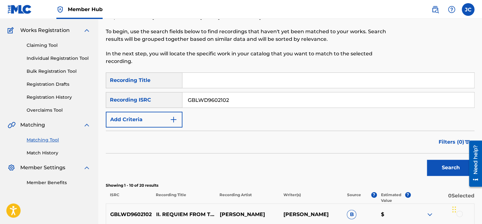
click at [231, 101] on input "GBLWD9602102" at bounding box center [327, 99] width 291 height 15
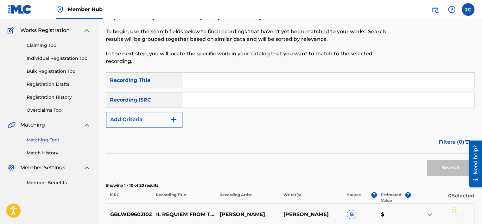
paste input "NLF711710692"
type input "NLF711710692"
click at [427, 160] on button "Search" at bounding box center [450, 168] width 47 height 16
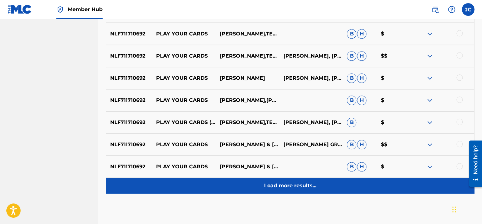
click at [337, 181] on div "Load more results..." at bounding box center [290, 186] width 368 height 16
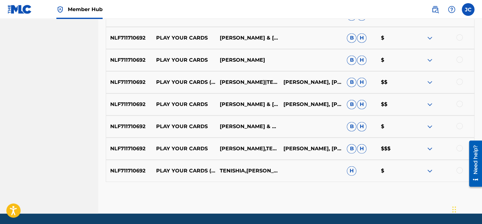
scroll to position [443, 0]
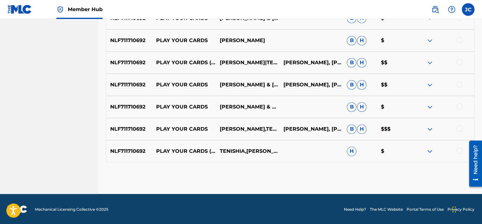
click at [461, 147] on div at bounding box center [459, 150] width 6 height 6
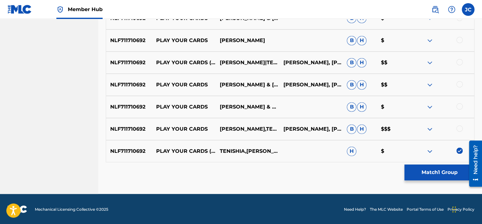
click at [459, 126] on div at bounding box center [459, 128] width 6 height 6
click at [457, 104] on div at bounding box center [459, 106] width 6 height 6
click at [459, 81] on div at bounding box center [442, 85] width 64 height 8
click at [459, 83] on div at bounding box center [459, 84] width 6 height 6
click at [458, 64] on div at bounding box center [459, 62] width 6 height 6
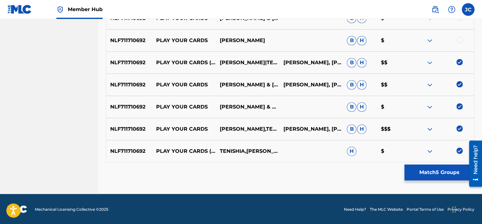
click at [459, 42] on div at bounding box center [459, 40] width 6 height 6
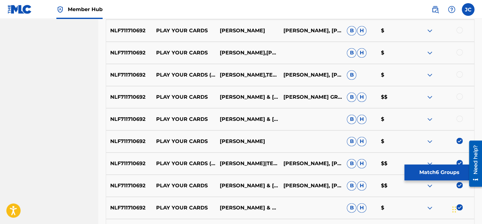
scroll to position [333, 0]
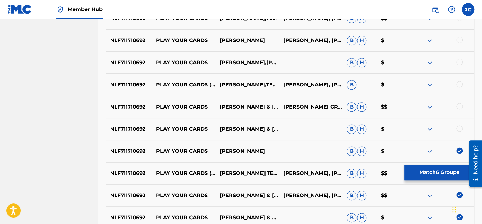
click at [459, 130] on div at bounding box center [459, 128] width 6 height 6
click at [458, 109] on div at bounding box center [459, 106] width 6 height 6
click at [460, 80] on div "NLF711710692 PLAY YOUR CARDS (FEAT. [PERSON_NAME]) [PERSON_NAME],[PERSON_NAME],…" at bounding box center [290, 85] width 368 height 22
click at [459, 83] on div at bounding box center [459, 84] width 6 height 6
click at [460, 61] on div at bounding box center [459, 62] width 6 height 6
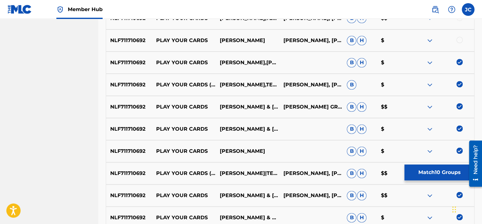
click at [459, 40] on div at bounding box center [459, 40] width 6 height 6
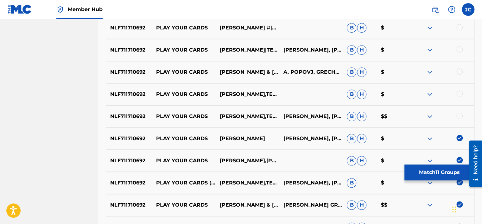
scroll to position [235, 0]
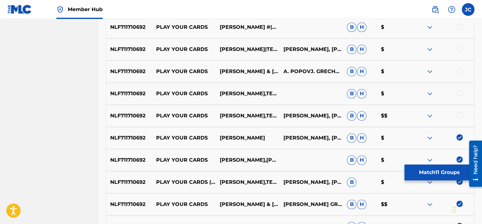
click at [459, 116] on div at bounding box center [459, 115] width 6 height 6
click at [459, 90] on div at bounding box center [459, 93] width 6 height 6
click at [459, 73] on div at bounding box center [459, 71] width 6 height 6
click at [458, 49] on div at bounding box center [459, 49] width 6 height 6
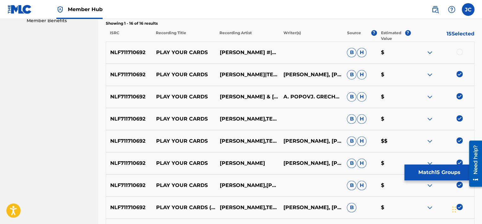
scroll to position [209, 0]
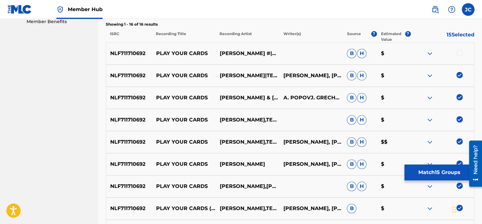
click at [458, 55] on div at bounding box center [459, 53] width 6 height 6
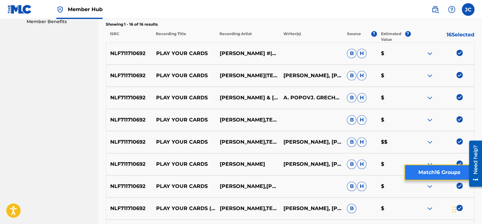
click at [451, 168] on button "Match 16 Groups" at bounding box center [439, 173] width 70 height 16
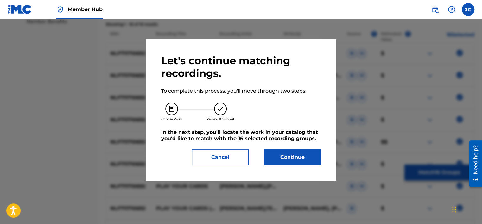
click at [266, 146] on div "Let's continue matching recordings. To complete this process, you'll move throu…" at bounding box center [240, 109] width 159 height 111
click at [281, 153] on button "Continue" at bounding box center [292, 157] width 57 height 16
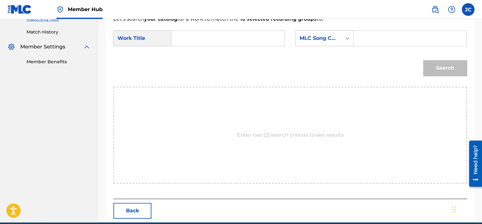
scroll to position [165, 0]
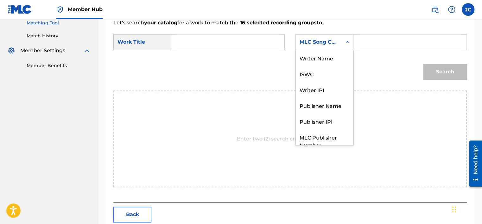
click at [312, 34] on div "MLC Song Code" at bounding box center [324, 42] width 58 height 16
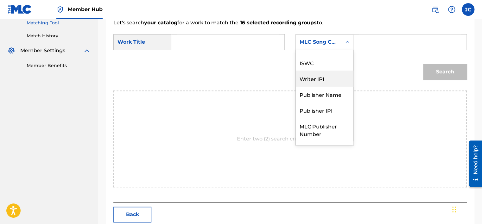
scroll to position [0, 0]
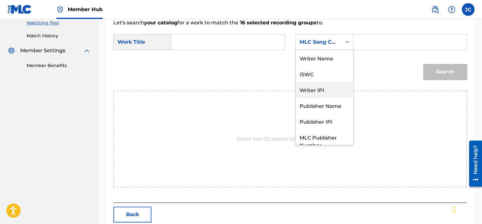
click at [327, 59] on div "Writer Name" at bounding box center [324, 58] width 57 height 16
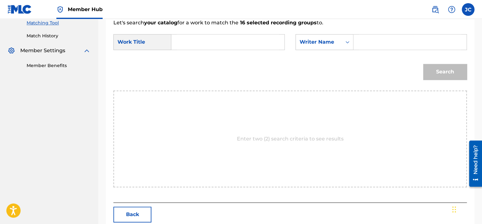
click at [229, 44] on input "Search Form" at bounding box center [228, 41] width 102 height 15
paste input "Play Your Cards"
type input "Play Your Cards"
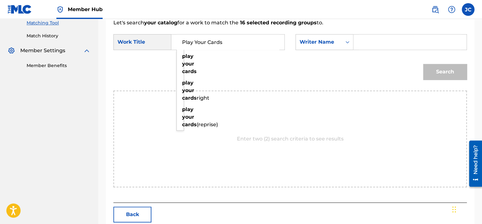
click at [365, 42] on input "Search Form" at bounding box center [410, 41] width 102 height 15
paste input "Popov"
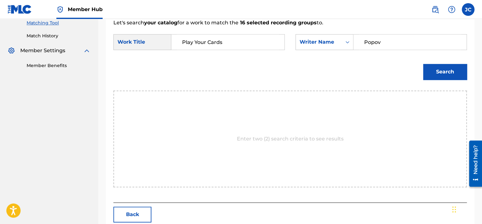
click at [423, 64] on button "Search" at bounding box center [445, 72] width 44 height 16
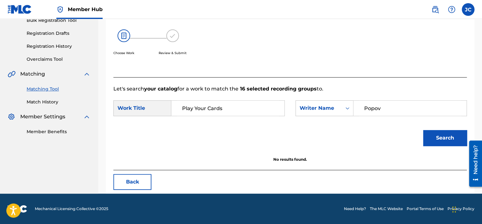
scroll to position [99, 0]
click at [395, 111] on input "Popov" at bounding box center [410, 108] width 102 height 15
paste input "[PERSON_NAME]"
click at [423, 130] on button "Search" at bounding box center [445, 138] width 44 height 16
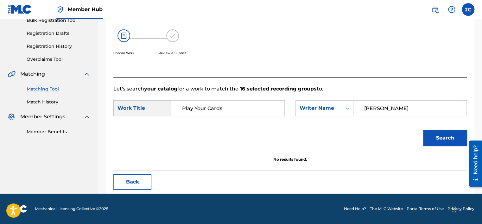
click at [384, 105] on input "[PERSON_NAME]" at bounding box center [410, 108] width 102 height 15
paste input "[PERSON_NAME]"
click at [423, 130] on button "Search" at bounding box center [445, 138] width 44 height 16
click at [378, 108] on input "[PERSON_NAME]" at bounding box center [410, 108] width 102 height 15
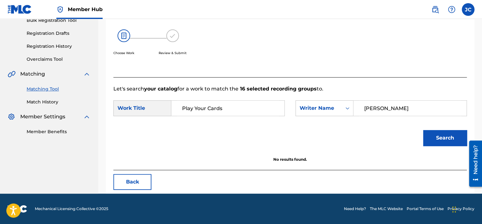
click at [378, 108] on input "[PERSON_NAME]" at bounding box center [410, 108] width 102 height 15
paste input "[GEOGRAPHIC_DATA]"
type input "[GEOGRAPHIC_DATA]"
click at [423, 130] on button "Search" at bounding box center [445, 138] width 44 height 16
click at [141, 181] on button "Back" at bounding box center [132, 182] width 38 height 16
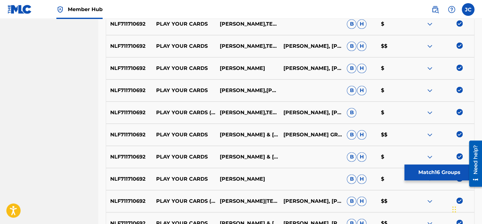
scroll to position [306, 0]
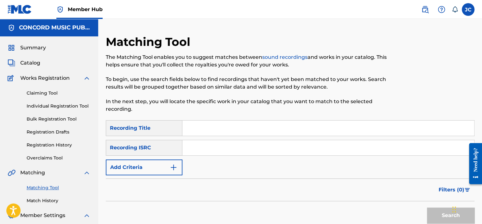
click at [206, 152] on input "Search Form" at bounding box center [327, 147] width 291 height 15
paste input "ART0G1203690"
type input "ART0G1203690"
click at [427, 208] on button "Search" at bounding box center [450, 216] width 47 height 16
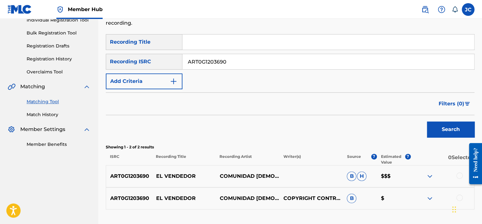
scroll to position [86, 0]
click at [232, 58] on input "ART0G1203690" at bounding box center [327, 61] width 291 height 15
paste input "USCA29801930"
type input "USCA29801930"
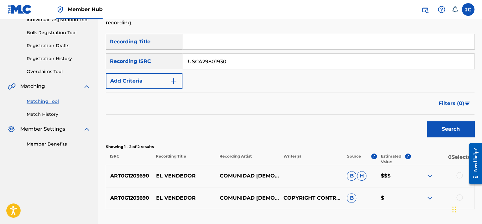
click at [427, 121] on button "Search" at bounding box center [450, 129] width 47 height 16
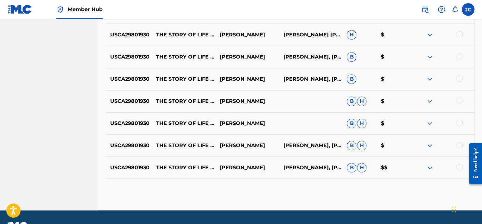
scroll to position [261, 0]
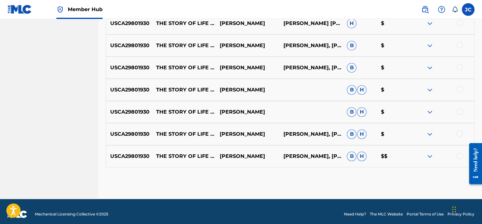
click at [459, 158] on div at bounding box center [459, 156] width 6 height 6
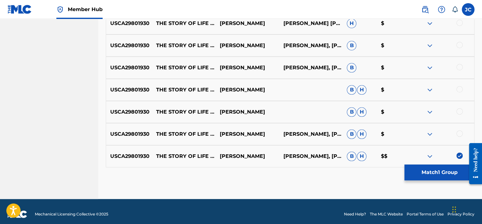
click at [459, 132] on div at bounding box center [459, 133] width 6 height 6
click at [458, 112] on div at bounding box center [459, 111] width 6 height 6
click at [462, 89] on div at bounding box center [442, 90] width 64 height 8
click at [458, 91] on div at bounding box center [459, 89] width 6 height 6
click at [458, 69] on div at bounding box center [459, 67] width 6 height 6
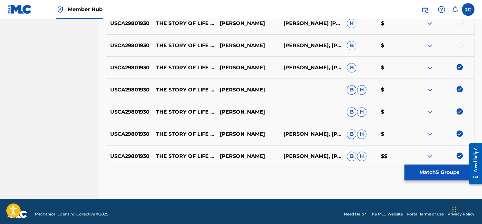
click at [458, 44] on div at bounding box center [459, 45] width 6 height 6
click at [459, 23] on div at bounding box center [459, 23] width 6 height 6
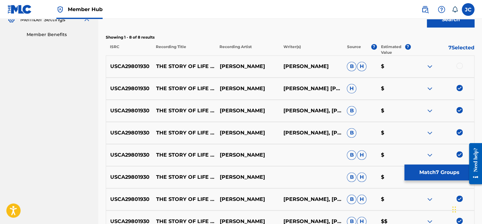
scroll to position [194, 0]
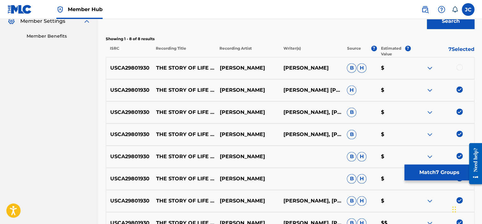
click at [459, 64] on div at bounding box center [459, 67] width 6 height 6
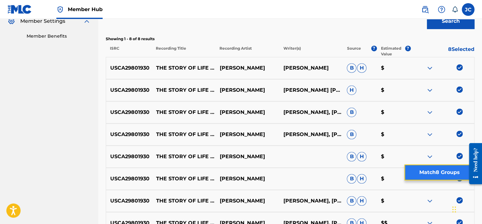
click at [440, 173] on button "Match 8 Groups" at bounding box center [439, 173] width 70 height 16
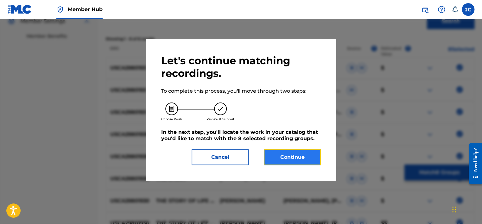
click at [268, 158] on button "Continue" at bounding box center [292, 157] width 57 height 16
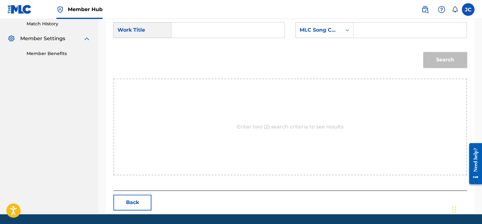
scroll to position [153, 0]
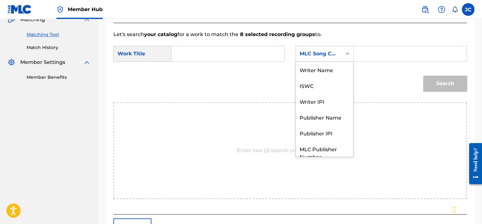
click at [332, 54] on div "MLC Song Code" at bounding box center [318, 54] width 38 height 8
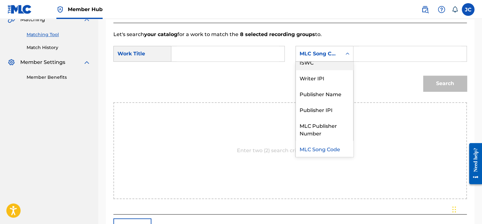
scroll to position [0, 0]
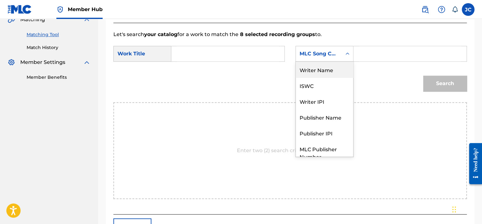
click at [335, 75] on div "Writer Name" at bounding box center [324, 70] width 57 height 16
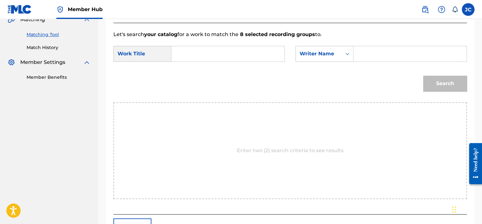
click at [231, 53] on input "Search Form" at bounding box center [228, 53] width 102 height 15
paste input "The Story Of Life (All This Is Mine)"
type input "The Story Of Life (All This Is Mine)"
click at [363, 53] on input "Search Form" at bounding box center [410, 53] width 102 height 15
paste input "Sosenko"
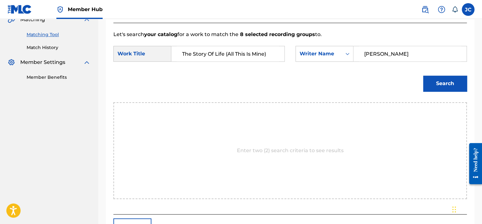
click at [423, 76] on button "Search" at bounding box center [445, 84] width 44 height 16
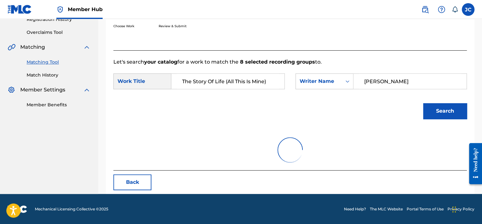
scroll to position [99, 0]
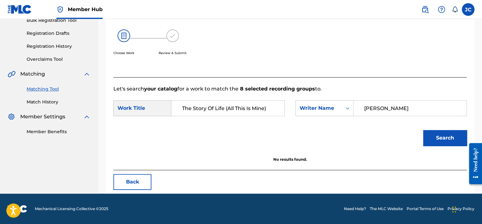
click at [379, 113] on input "Sosenko" at bounding box center [410, 108] width 102 height 15
paste input "pielman"
click at [423, 130] on button "Search" at bounding box center [445, 138] width 44 height 16
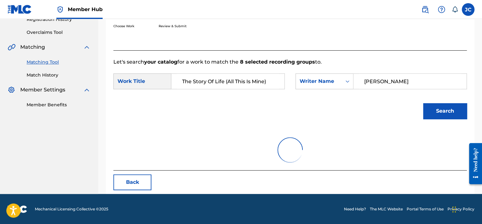
scroll to position [153, 0]
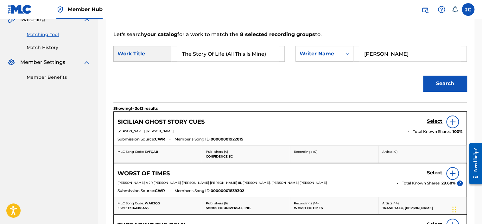
click at [389, 56] on input "Spielman" at bounding box center [410, 53] width 102 height 15
paste input "Unger"
type input "Unger"
click at [423, 76] on button "Search" at bounding box center [445, 84] width 44 height 16
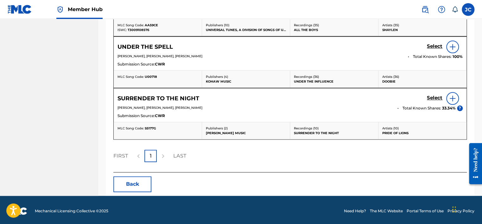
scroll to position [333, 0]
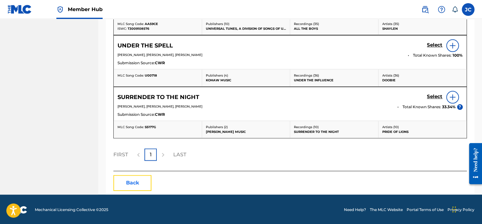
click at [146, 179] on button "Back" at bounding box center [132, 183] width 38 height 16
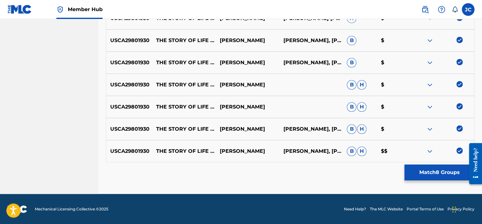
click at [457, 153] on img at bounding box center [459, 150] width 6 height 6
click at [460, 129] on img at bounding box center [459, 128] width 6 height 6
click at [460, 106] on img at bounding box center [459, 106] width 6 height 6
click at [458, 84] on img at bounding box center [459, 84] width 6 height 6
click at [459, 62] on img at bounding box center [459, 62] width 6 height 6
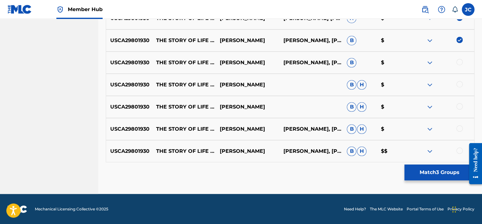
click at [459, 41] on img at bounding box center [459, 40] width 6 height 6
drag, startPoint x: 481, startPoint y: 127, endPoint x: 483, endPoint y: 122, distance: 5.6
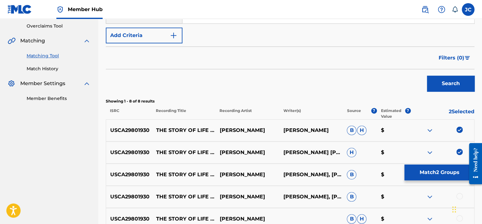
scroll to position [134, 0]
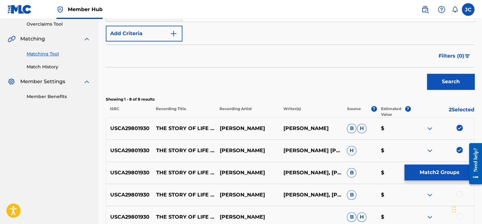
click at [458, 149] on img at bounding box center [459, 150] width 6 height 6
click at [459, 128] on img at bounding box center [459, 128] width 6 height 6
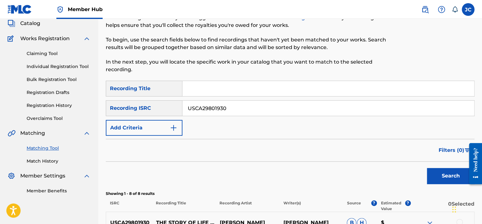
scroll to position [37, 0]
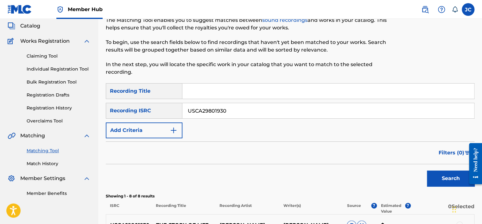
click at [330, 108] on input "USCA29801930" at bounding box center [327, 110] width 291 height 15
paste input "GBQGW1300049"
type input "GBQGW1300049"
click at [427, 171] on button "Search" at bounding box center [450, 179] width 47 height 16
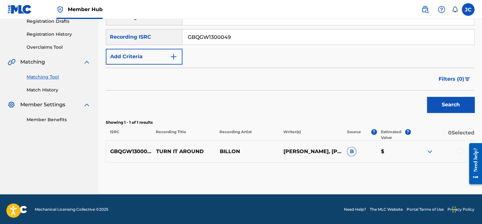
scroll to position [111, 0]
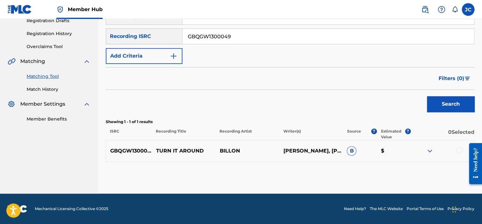
click at [457, 148] on div at bounding box center [459, 150] width 6 height 6
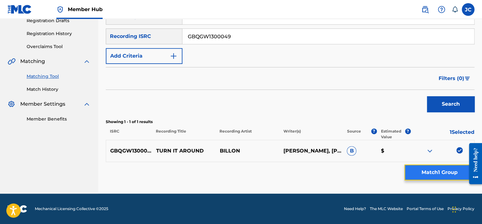
click at [438, 167] on button "Match 1 Group" at bounding box center [439, 173] width 70 height 16
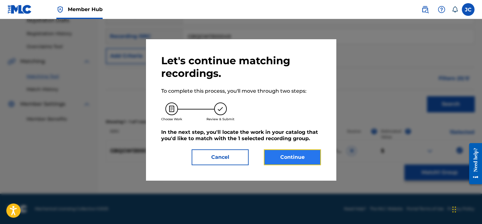
click at [309, 155] on button "Continue" at bounding box center [292, 157] width 57 height 16
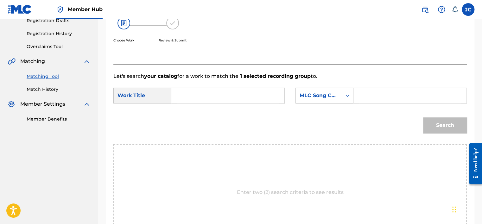
click at [333, 99] on div "MLC Song Code" at bounding box center [318, 96] width 38 height 8
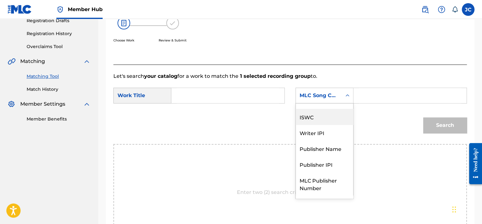
scroll to position [0, 0]
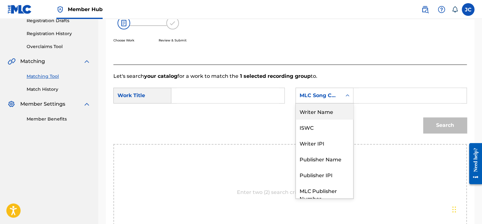
click at [339, 112] on div "Writer Name" at bounding box center [324, 111] width 57 height 16
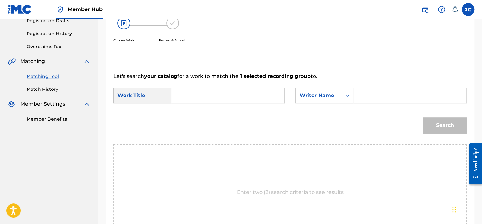
click at [261, 100] on input "Search Form" at bounding box center [228, 95] width 102 height 15
paste input "Turn It Around"
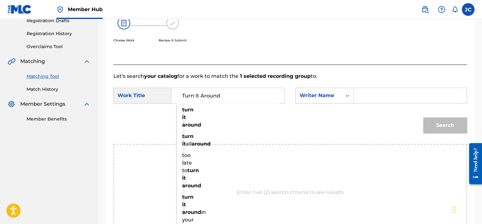
type input "Turn It Around"
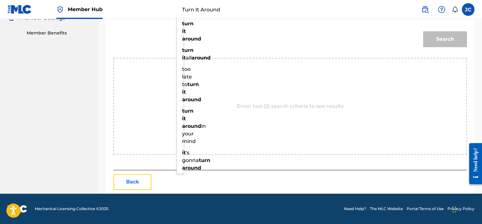
click at [135, 184] on button "Back" at bounding box center [132, 182] width 38 height 16
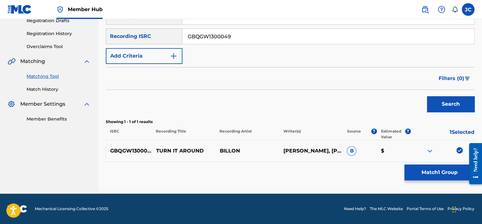
scroll to position [111, 0]
click at [456, 148] on img at bounding box center [459, 150] width 6 height 6
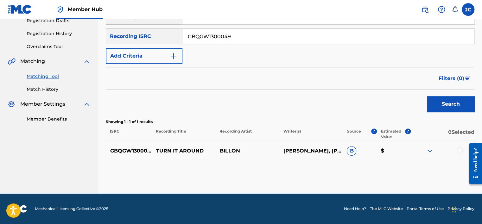
click at [233, 35] on input "GBQGW1300049" at bounding box center [327, 36] width 291 height 15
paste input "USNO19743415"
click at [427, 96] on button "Search" at bounding box center [450, 104] width 47 height 16
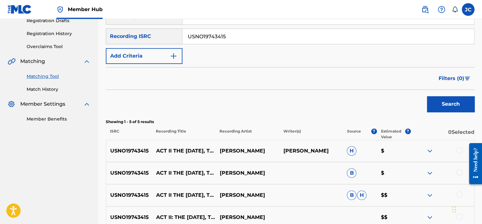
click at [255, 39] on input "USNO19743415" at bounding box center [327, 36] width 291 height 15
paste input "NLA506800501"
type input "NLA506800501"
click at [427, 96] on button "Search" at bounding box center [450, 104] width 47 height 16
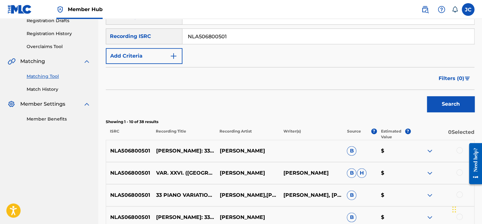
click at [236, 37] on input "NLA506800501" at bounding box center [327, 36] width 291 height 15
paste input "GB45A1901906"
type input "GB45A1901906"
click at [427, 96] on button "Search" at bounding box center [450, 104] width 47 height 16
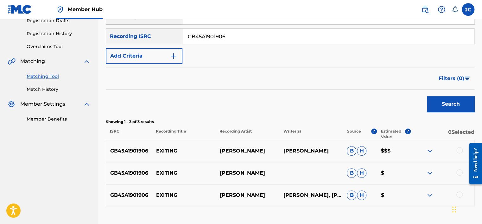
scroll to position [148, 0]
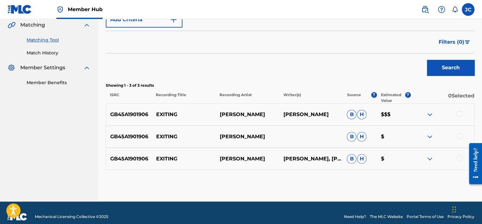
click at [457, 161] on div at bounding box center [442, 159] width 64 height 8
click at [458, 157] on div at bounding box center [459, 158] width 6 height 6
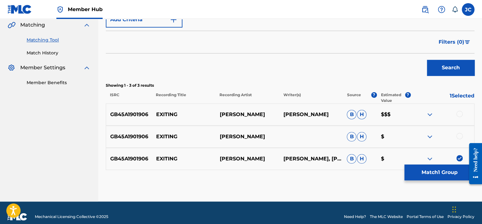
click at [460, 135] on div at bounding box center [459, 136] width 6 height 6
click at [461, 114] on div at bounding box center [459, 114] width 6 height 6
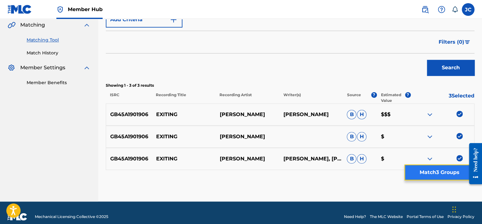
click at [431, 175] on button "Match 3 Groups" at bounding box center [439, 173] width 70 height 16
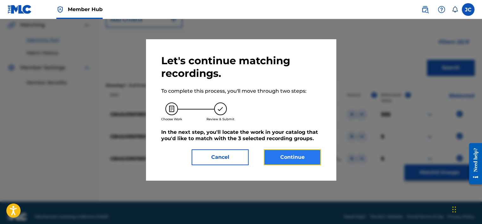
click at [309, 163] on button "Continue" at bounding box center [292, 157] width 57 height 16
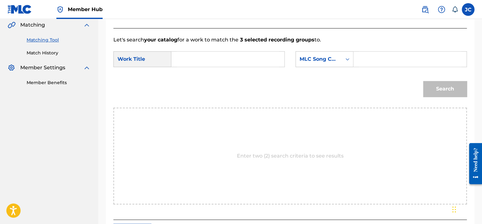
click at [222, 55] on input "Search Form" at bounding box center [228, 59] width 102 height 15
paste input "Exiting"
type input "Exiting"
click at [314, 53] on div "MLC Song Code" at bounding box center [319, 59] width 46 height 12
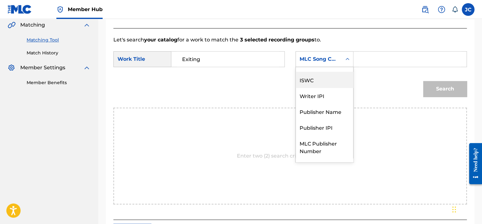
scroll to position [0, 0]
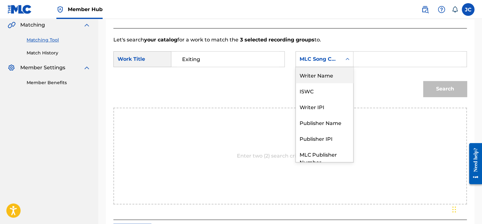
click at [335, 78] on div "Writer Name" at bounding box center [324, 75] width 57 height 16
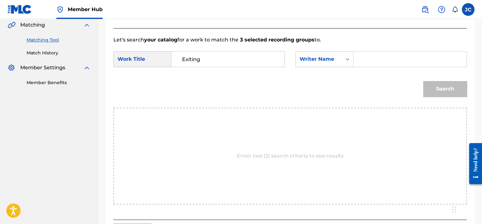
click at [384, 57] on input "Search Form" at bounding box center [410, 59] width 102 height 15
paste input "Ogilvie"
type input "Ogilvie"
click at [423, 81] on button "Search" at bounding box center [445, 89] width 44 height 16
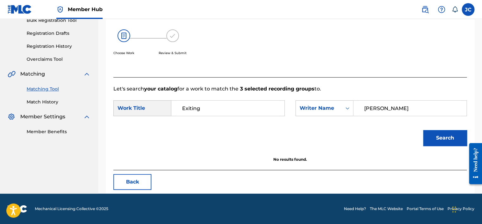
scroll to position [99, 0]
click at [130, 179] on button "Back" at bounding box center [132, 182] width 38 height 16
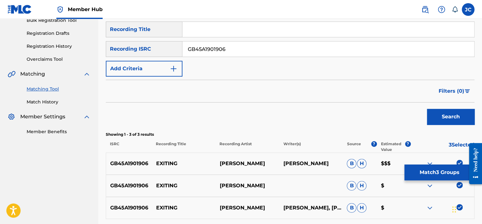
click at [481, 102] on div "Matching Tool The Matching Tool enables you to suggest matches between sound re…" at bounding box center [290, 93] width 384 height 315
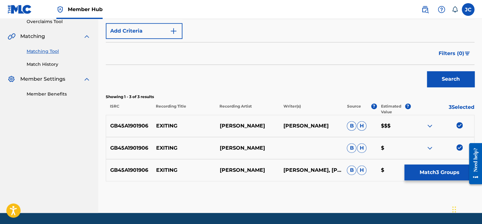
scroll to position [156, 0]
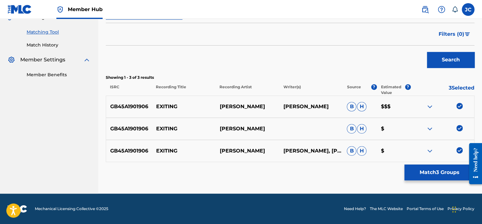
click at [459, 153] on div at bounding box center [442, 151] width 64 height 8
click at [459, 151] on img at bounding box center [459, 150] width 6 height 6
click at [457, 127] on img at bounding box center [459, 128] width 6 height 6
click at [461, 106] on img at bounding box center [459, 106] width 6 height 6
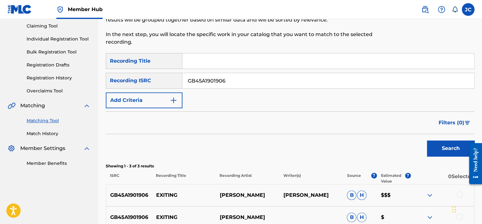
scroll to position [70, 0]
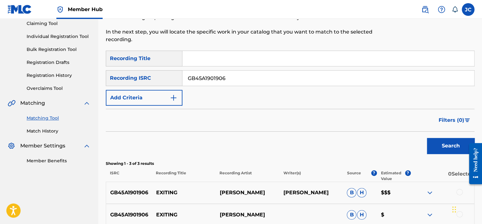
click at [268, 78] on input "GB45A1901906" at bounding box center [327, 78] width 291 height 15
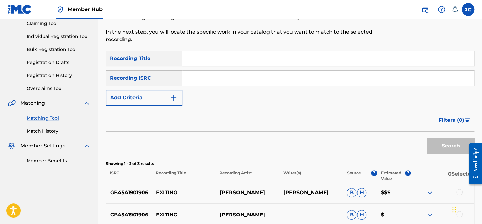
paste input "FRDKW2320591"
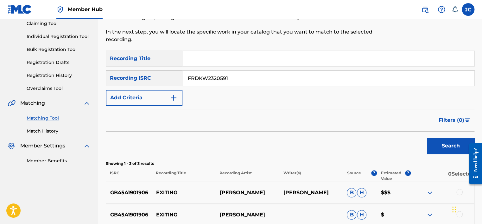
type input "FRDKW2320591"
click at [427, 138] on button "Search" at bounding box center [450, 146] width 47 height 16
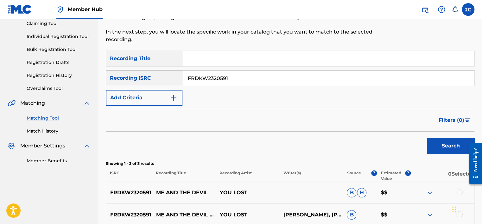
click at [259, 81] on input "FRDKW2320591" at bounding box center [327, 78] width 291 height 15
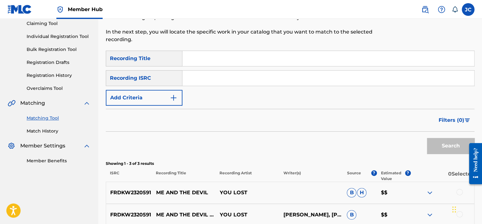
scroll to position [30, 0]
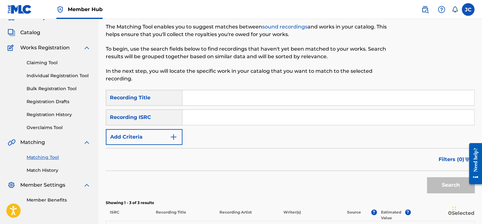
paste input "QZDA52273905"
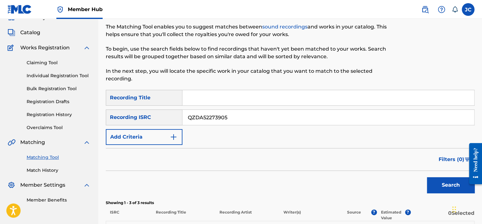
type input "QZDA52273905"
click at [427, 177] on button "Search" at bounding box center [450, 185] width 47 height 16
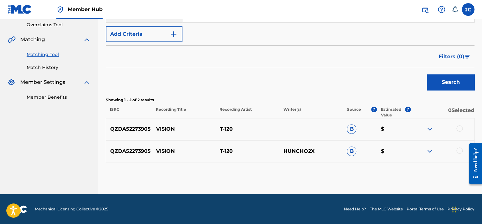
click at [459, 149] on div at bounding box center [459, 150] width 6 height 6
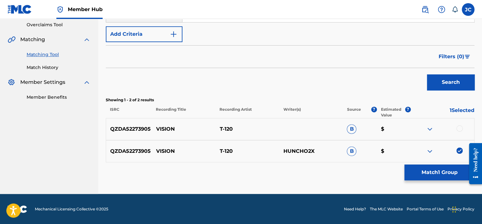
click at [459, 127] on div at bounding box center [459, 128] width 6 height 6
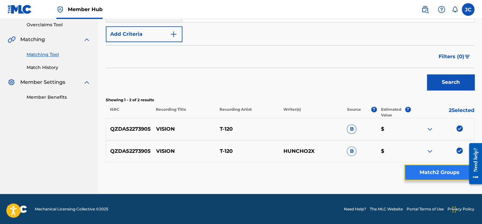
click at [447, 174] on button "Match 2 Groups" at bounding box center [439, 173] width 70 height 16
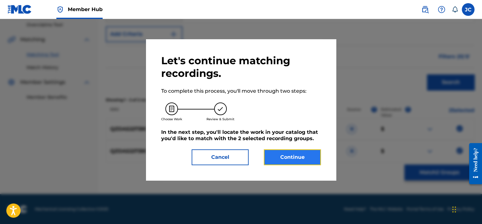
click at [277, 148] on div "Let's continue matching recordings. To complete this process, you'll move throu…" at bounding box center [240, 109] width 159 height 111
click at [292, 160] on button "Continue" at bounding box center [292, 157] width 57 height 16
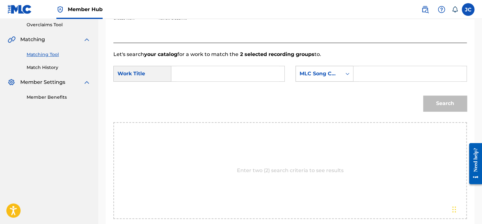
click at [311, 65] on form "SearchWithCriteria64194a91-699f-4998-92bd-5e960a0e58cd Work Title SearchWithCri…" at bounding box center [289, 90] width 353 height 64
click at [318, 68] on div "MLC Song Code" at bounding box center [319, 74] width 46 height 12
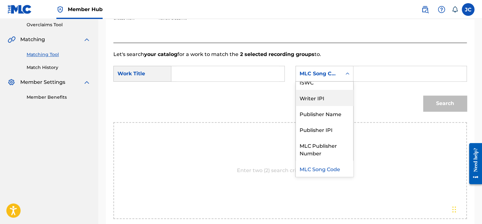
scroll to position [0, 0]
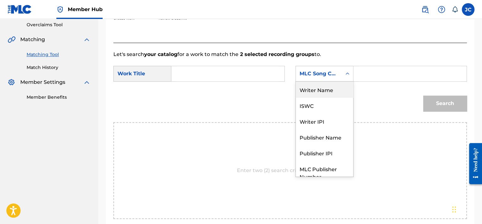
click at [331, 92] on div "Writer Name" at bounding box center [324, 90] width 57 height 16
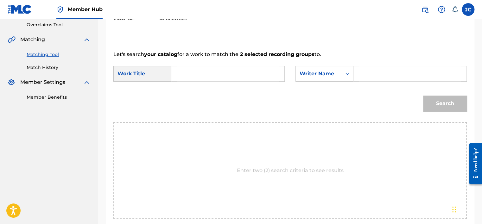
click at [208, 68] on input "Search Form" at bounding box center [228, 73] width 102 height 15
paste input "Vision"
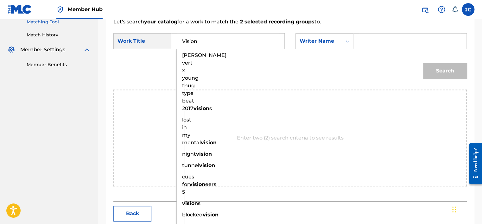
type input "Vision"
click at [380, 47] on input "Search Form" at bounding box center [410, 41] width 102 height 15
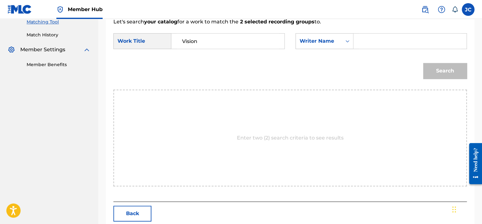
paste input "Hall"
type input "Hall"
click at [423, 63] on button "Search" at bounding box center [445, 71] width 44 height 16
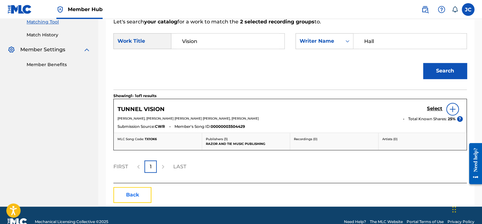
click at [127, 200] on button "Back" at bounding box center [132, 195] width 38 height 16
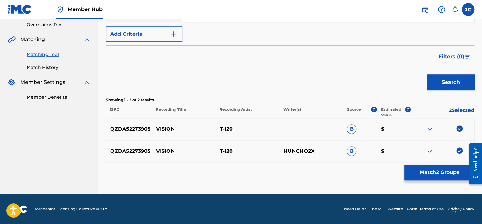
click at [459, 153] on img at bounding box center [459, 150] width 6 height 6
click at [458, 125] on img at bounding box center [459, 128] width 6 height 6
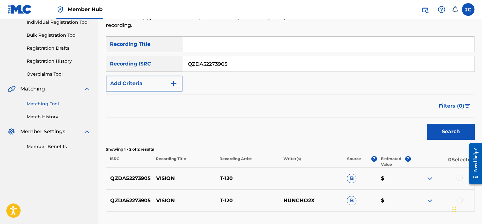
scroll to position [78, 0]
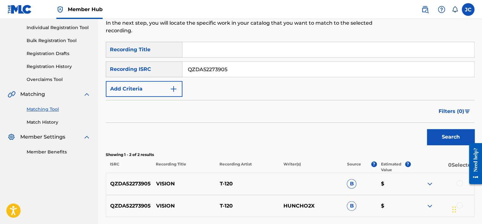
click at [270, 73] on input "QZDA52273905" at bounding box center [327, 69] width 291 height 15
